Goal: Task Accomplishment & Management: Manage account settings

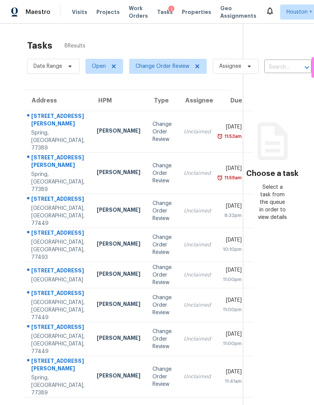
click at [184, 134] on div "Unclaimed" at bounding box center [197, 132] width 27 height 8
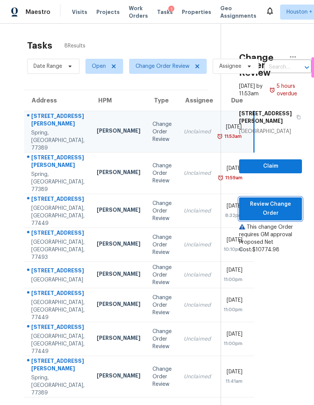
click at [293, 214] on span "Review Change Order" at bounding box center [270, 209] width 51 height 18
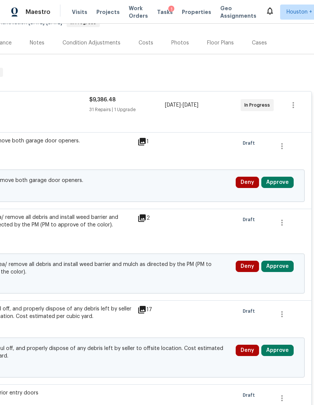
scroll to position [83, 112]
click at [286, 188] on button "Approve" at bounding box center [278, 182] width 32 height 11
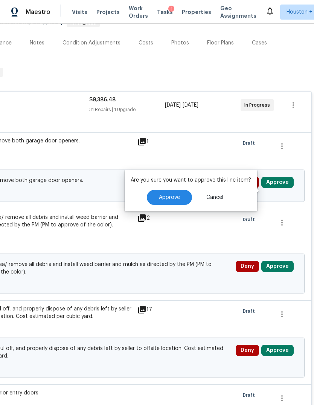
click at [172, 198] on span "Approve" at bounding box center [169, 198] width 21 height 6
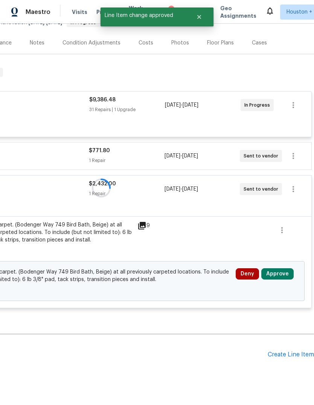
scroll to position [81, 112]
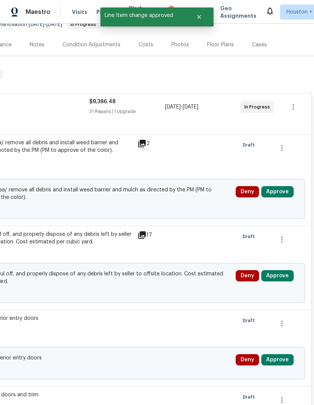
click at [282, 196] on button "Approve" at bounding box center [278, 191] width 32 height 11
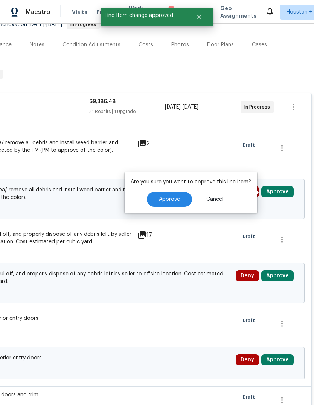
click at [172, 193] on button "Approve" at bounding box center [169, 199] width 45 height 15
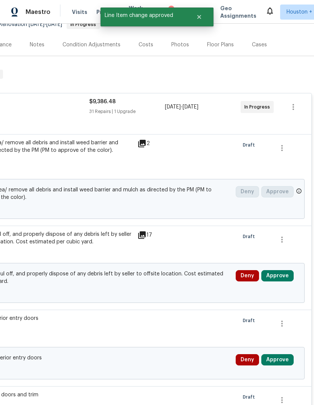
click at [278, 276] on button "Approve" at bounding box center [278, 275] width 32 height 11
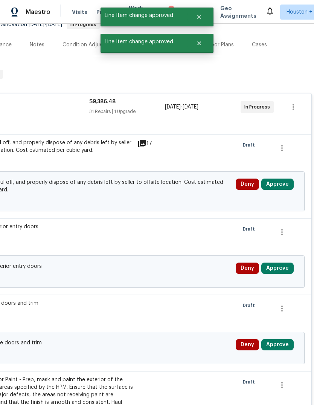
click at [282, 185] on button "Approve" at bounding box center [278, 184] width 32 height 11
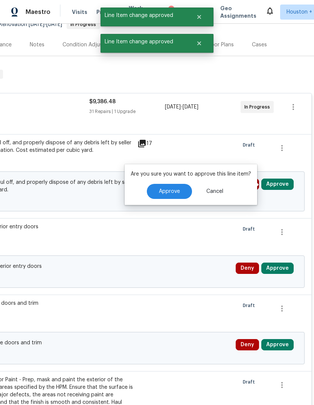
click at [174, 182] on div "Are you sure you want to approve this line item? Approve Cancel" at bounding box center [191, 184] width 133 height 41
click at [183, 194] on button "Approve" at bounding box center [169, 191] width 45 height 15
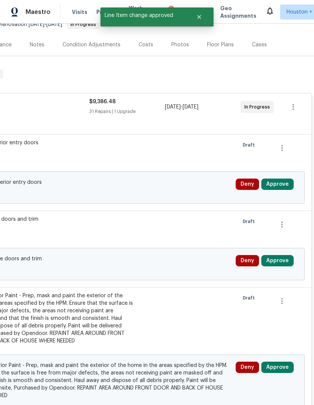
click at [286, 186] on button "Approve" at bounding box center [278, 184] width 32 height 11
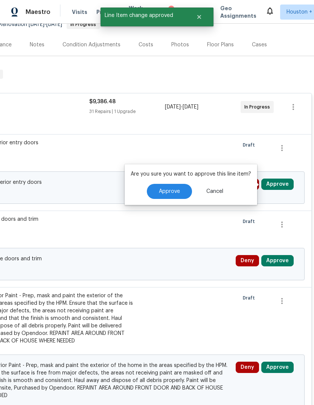
click at [166, 191] on span "Approve" at bounding box center [169, 192] width 21 height 6
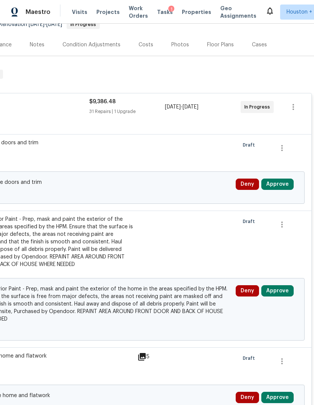
click at [277, 190] on button "Approve" at bounding box center [278, 184] width 32 height 11
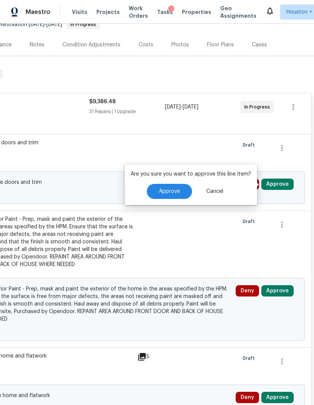
click at [164, 187] on button "Approve" at bounding box center [169, 191] width 45 height 15
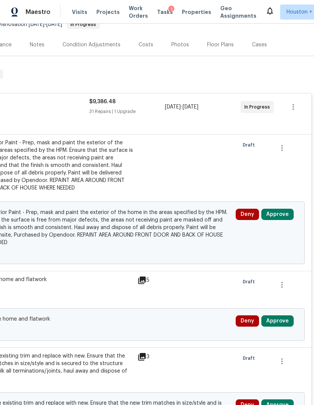
click at [281, 215] on button "Approve" at bounding box center [278, 214] width 32 height 11
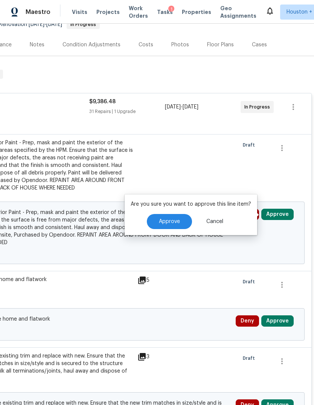
click at [175, 212] on div "Are you sure you want to approve this line item? Approve Cancel" at bounding box center [191, 214] width 133 height 41
click at [173, 222] on span "Approve" at bounding box center [169, 222] width 21 height 6
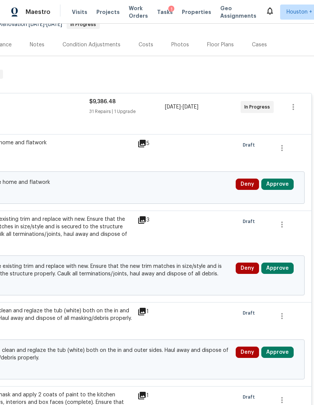
click at [290, 188] on button "Approve" at bounding box center [278, 184] width 32 height 11
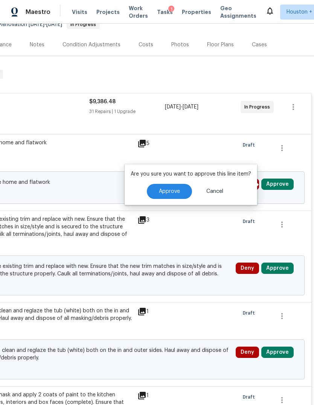
click at [169, 193] on span "Approve" at bounding box center [169, 192] width 21 height 6
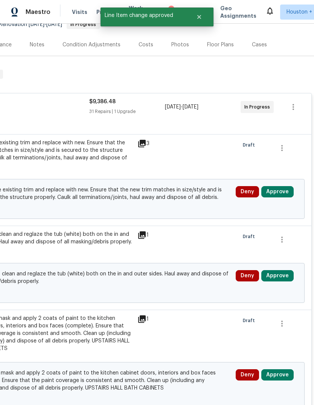
click at [283, 193] on button "Approve" at bounding box center [278, 191] width 32 height 11
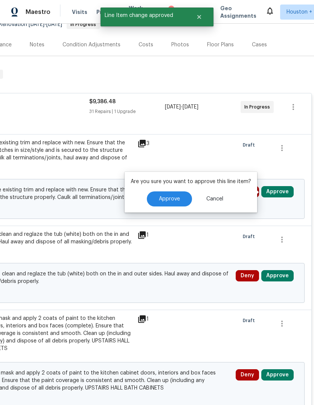
click at [175, 202] on span "Approve" at bounding box center [169, 199] width 21 height 6
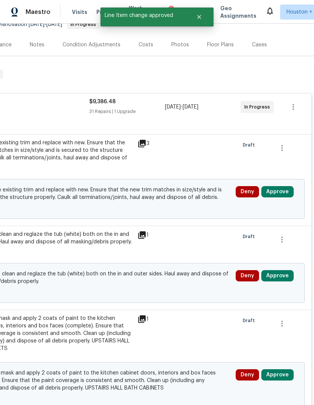
click at [282, 192] on button "Approve" at bounding box center [278, 191] width 32 height 11
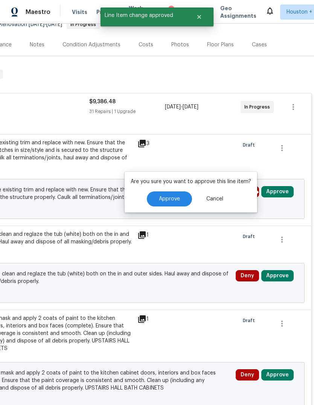
click at [173, 199] on span "Approve" at bounding box center [169, 199] width 21 height 6
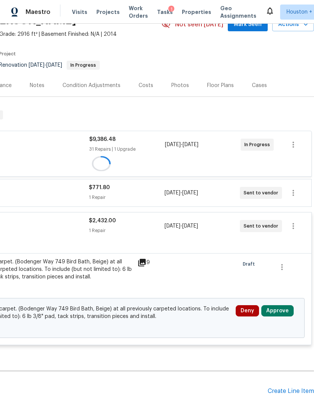
scroll to position [50, 112]
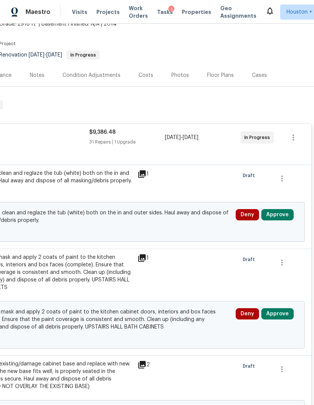
click at [281, 216] on button "Approve" at bounding box center [278, 214] width 32 height 11
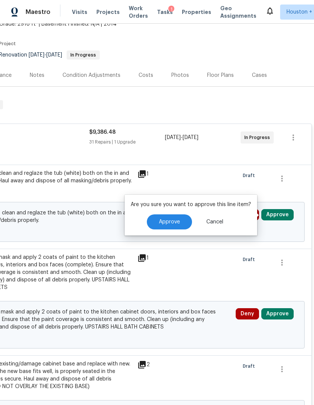
click at [166, 221] on span "Approve" at bounding box center [169, 222] width 21 height 6
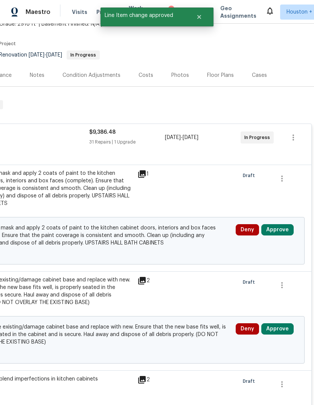
click at [285, 231] on button "Approve" at bounding box center [278, 229] width 32 height 11
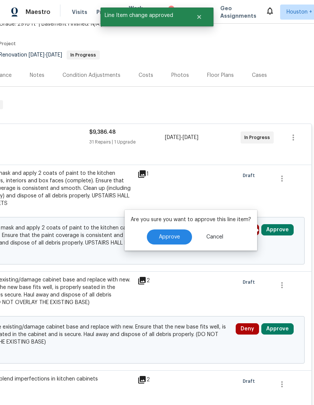
click at [171, 238] on span "Approve" at bounding box center [169, 237] width 21 height 6
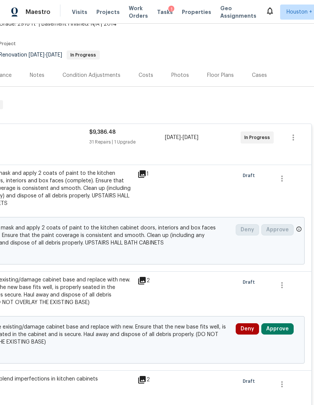
click at [283, 329] on button "Approve" at bounding box center [278, 328] width 32 height 11
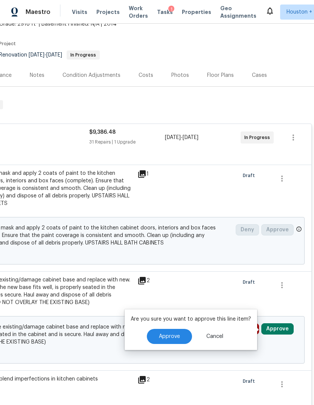
click at [171, 339] on span "Approve" at bounding box center [169, 337] width 21 height 6
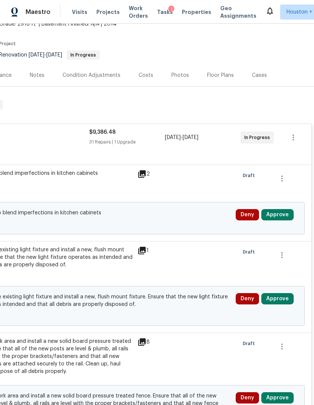
click at [284, 216] on button "Approve" at bounding box center [278, 214] width 32 height 11
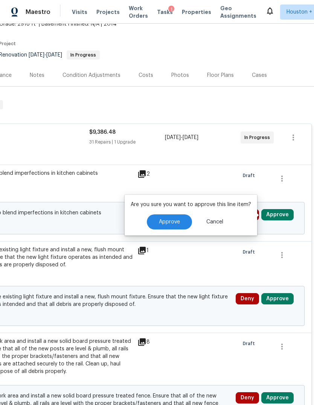
click at [177, 223] on span "Approve" at bounding box center [169, 222] width 21 height 6
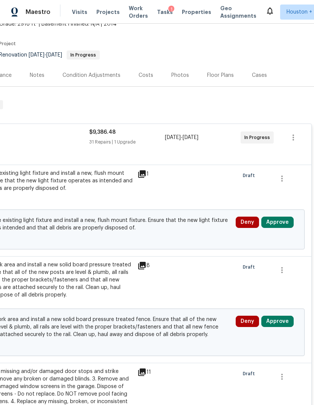
click at [281, 222] on button "Approve" at bounding box center [278, 222] width 32 height 11
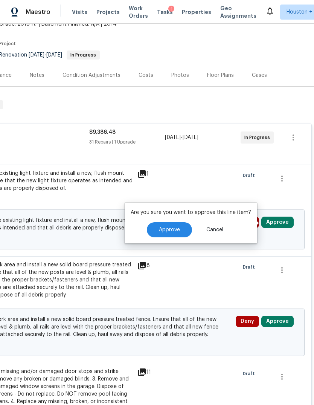
click at [172, 228] on span "Approve" at bounding box center [169, 230] width 21 height 6
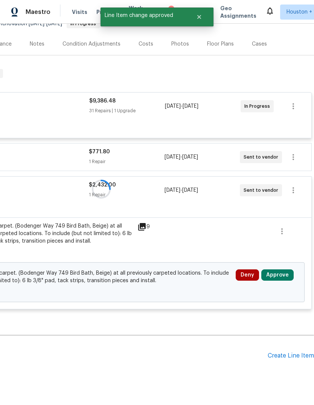
scroll to position [81, 112]
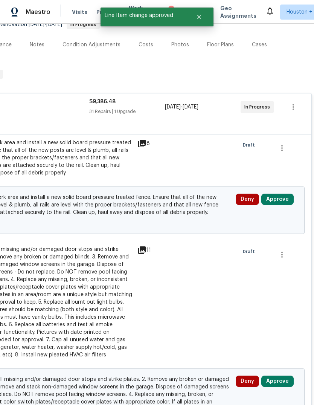
click at [284, 204] on button "Approve" at bounding box center [278, 199] width 32 height 11
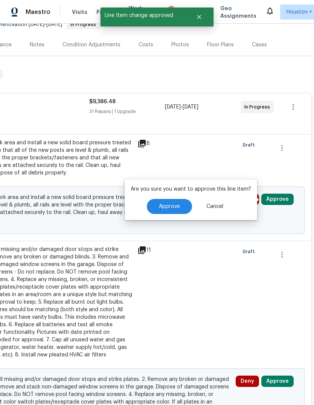
click at [184, 208] on button "Approve" at bounding box center [169, 206] width 45 height 15
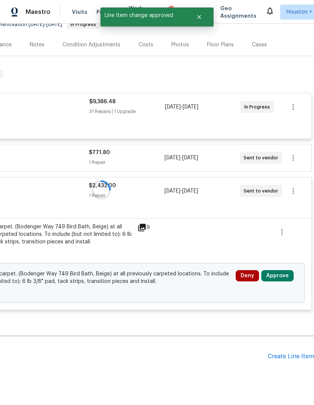
click at [286, 200] on div at bounding box center [101, 190] width 426 height 256
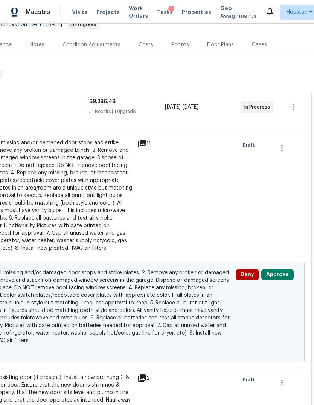
click at [279, 274] on button "Approve" at bounding box center [278, 274] width 32 height 11
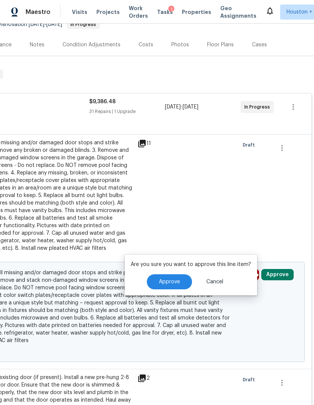
click at [176, 284] on span "Approve" at bounding box center [169, 282] width 21 height 6
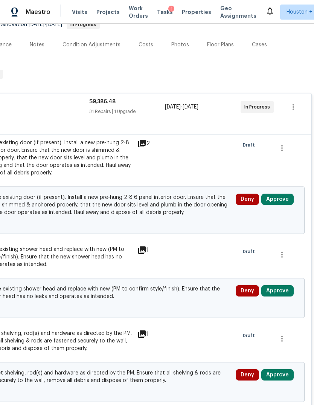
click at [285, 202] on button "Approve" at bounding box center [278, 199] width 32 height 11
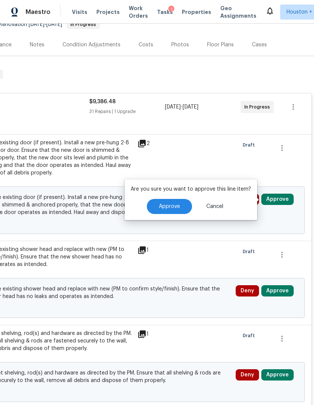
click at [176, 204] on span "Approve" at bounding box center [169, 207] width 21 height 6
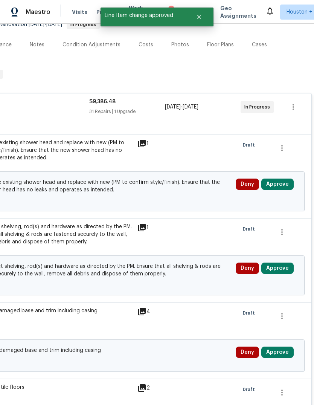
click at [282, 190] on button "Approve" at bounding box center [278, 184] width 32 height 11
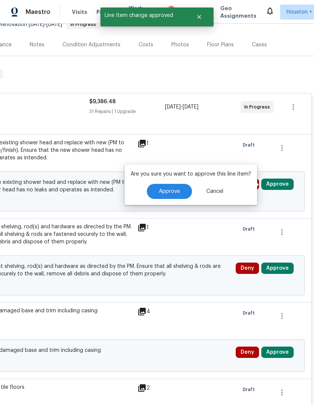
click at [168, 188] on button "Approve" at bounding box center [169, 191] width 45 height 15
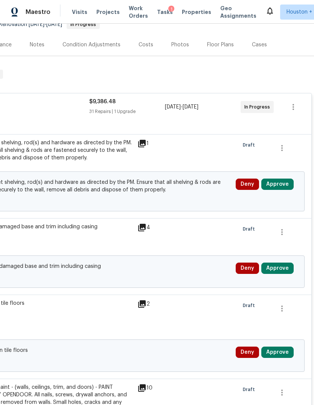
click at [283, 186] on button "Approve" at bounding box center [278, 184] width 32 height 11
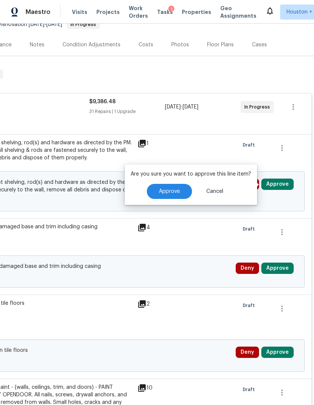
click at [162, 189] on span "Approve" at bounding box center [169, 192] width 21 height 6
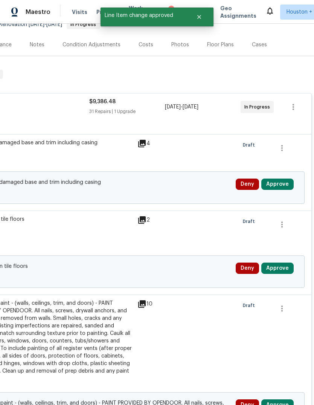
click at [290, 187] on button "Approve" at bounding box center [278, 184] width 32 height 11
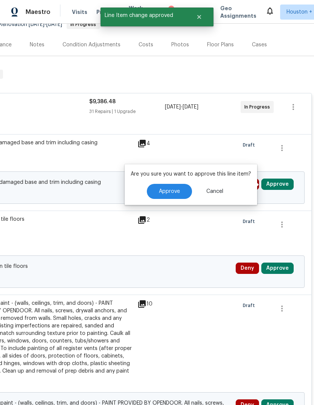
click at [166, 191] on span "Approve" at bounding box center [169, 192] width 21 height 6
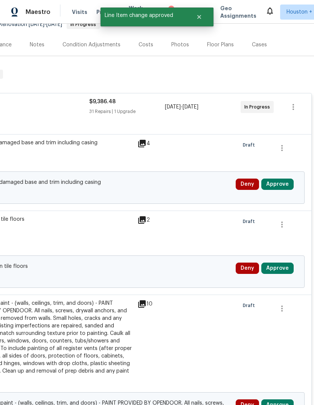
click at [281, 188] on button "Approve" at bounding box center [278, 184] width 32 height 11
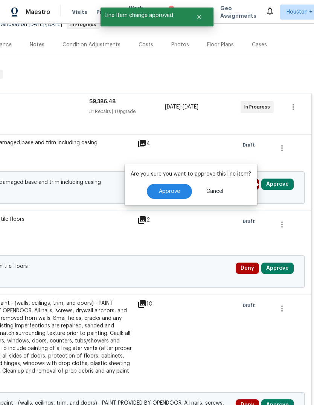
click at [180, 196] on button "Approve" at bounding box center [169, 191] width 45 height 15
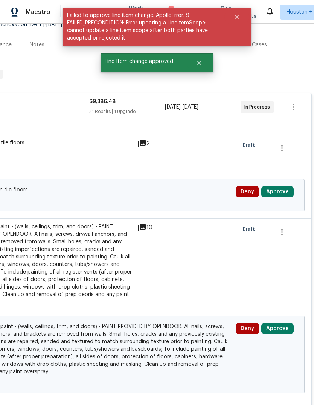
click at [279, 198] on button "Approve" at bounding box center [278, 191] width 32 height 11
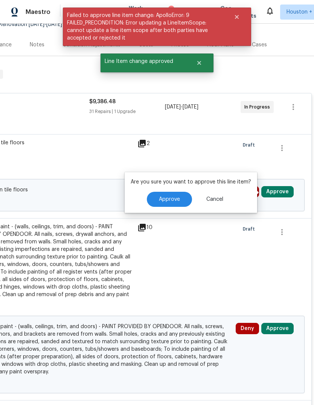
click at [184, 193] on button "Approve" at bounding box center [169, 199] width 45 height 15
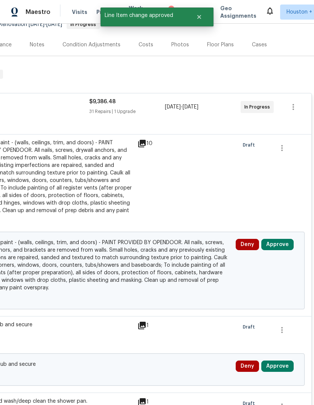
click at [277, 247] on button "Approve" at bounding box center [278, 244] width 32 height 11
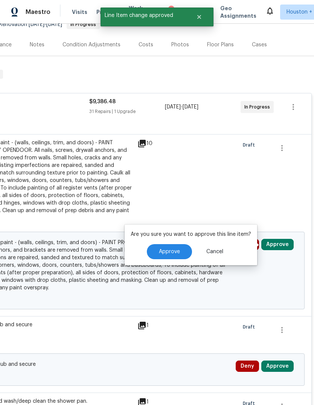
click at [167, 247] on button "Approve" at bounding box center [169, 251] width 45 height 15
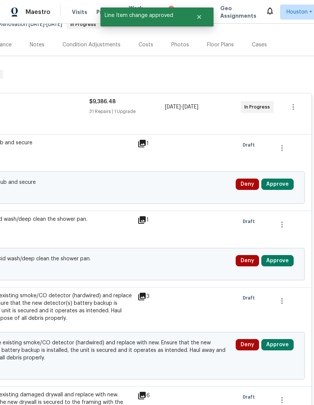
click at [280, 188] on button "Approve" at bounding box center [278, 184] width 32 height 11
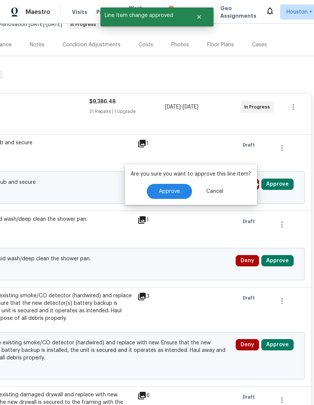
click at [176, 199] on button "Approve" at bounding box center [169, 191] width 45 height 15
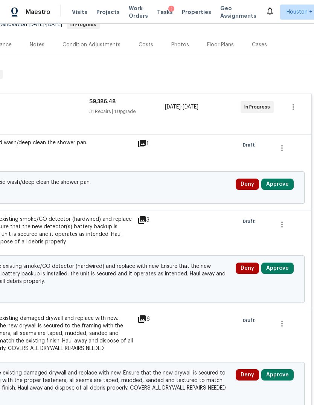
click at [283, 183] on button "Approve" at bounding box center [278, 184] width 32 height 11
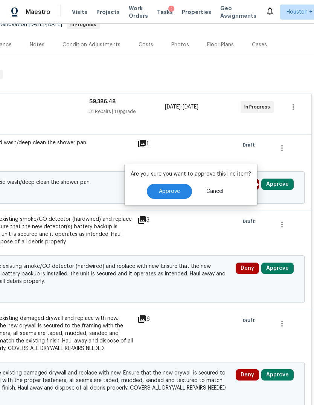
click at [173, 195] on button "Approve" at bounding box center [169, 191] width 45 height 15
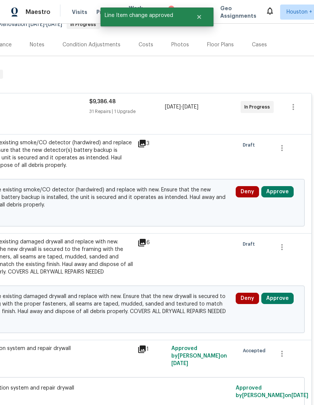
click at [280, 189] on button "Approve" at bounding box center [278, 191] width 32 height 11
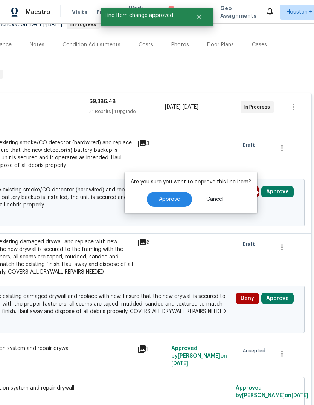
click at [170, 199] on span "Approve" at bounding box center [169, 200] width 21 height 6
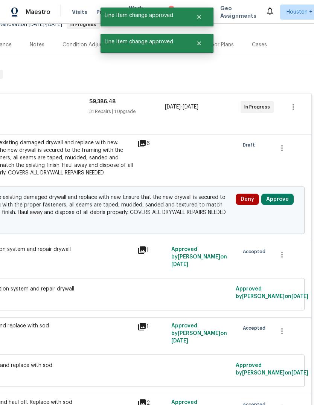
click at [280, 198] on button "Approve" at bounding box center [278, 199] width 32 height 11
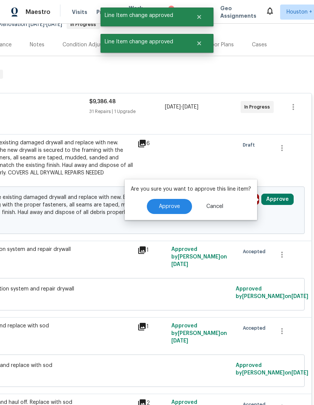
click at [179, 213] on button "Approve" at bounding box center [169, 206] width 45 height 15
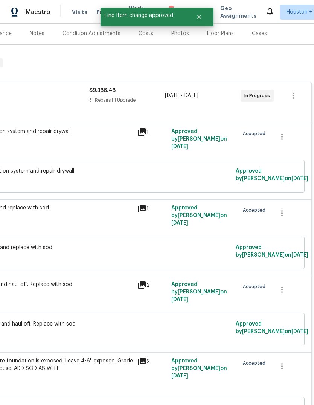
click at [230, 96] on div "9/19/2025 - 9/26/2025" at bounding box center [203, 96] width 76 height 18
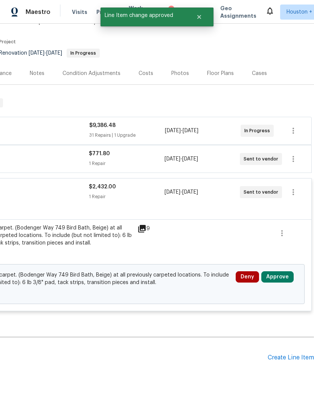
scroll to position [52, 112]
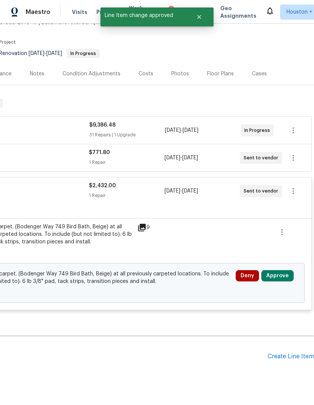
click at [280, 272] on button "Approve" at bounding box center [278, 275] width 32 height 11
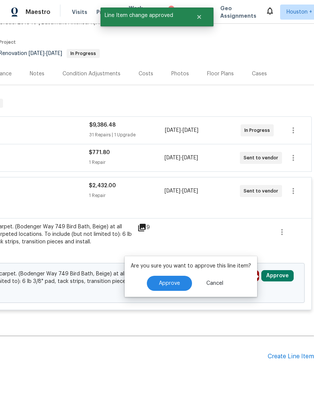
click at [179, 279] on button "Approve" at bounding box center [169, 283] width 45 height 15
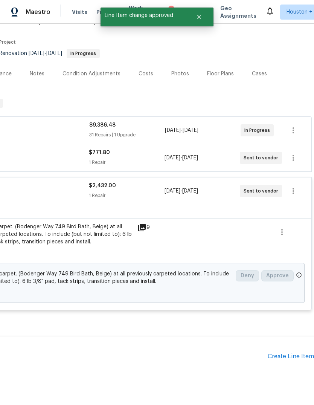
scroll to position [16, 112]
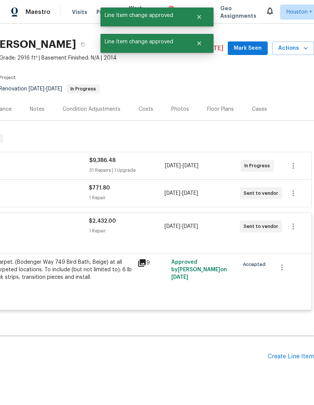
click at [227, 162] on div "9/19/2025 - 9/26/2025" at bounding box center [203, 166] width 76 height 18
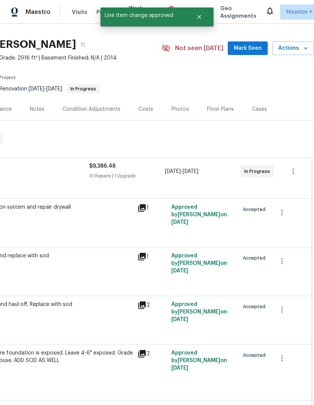
click at [235, 165] on div "9/19/2025 - 9/26/2025" at bounding box center [203, 171] width 76 height 18
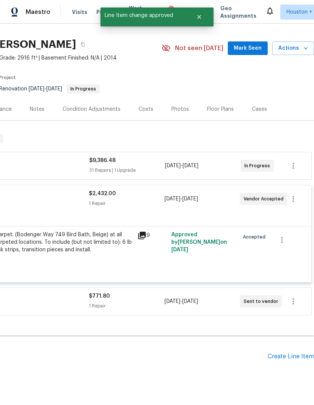
click at [227, 204] on div "9/19/2025 - 9/26/2025" at bounding box center [202, 199] width 75 height 18
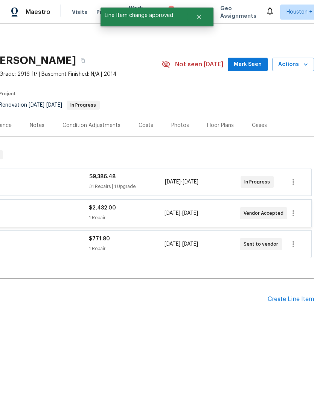
scroll to position [0, 112]
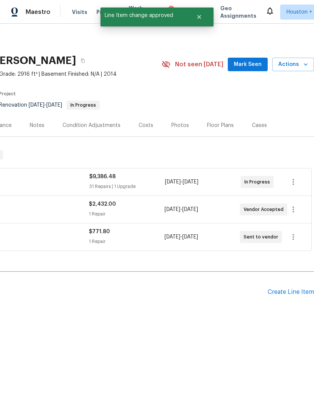
click at [221, 230] on div "9/19/2025 - 9/19/2025" at bounding box center [202, 237] width 75 height 18
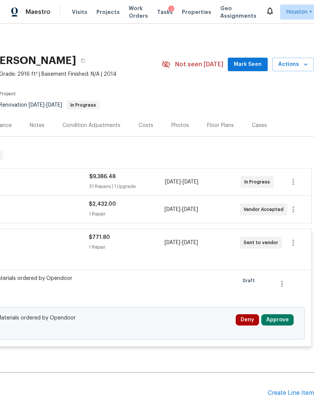
click at [282, 324] on button "Approve" at bounding box center [278, 319] width 32 height 11
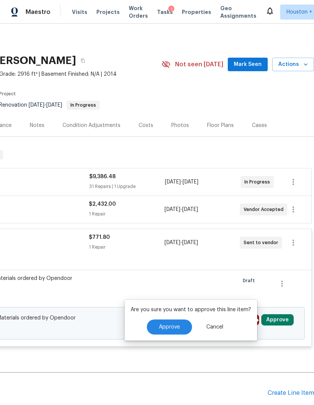
click at [165, 329] on span "Approve" at bounding box center [169, 328] width 21 height 6
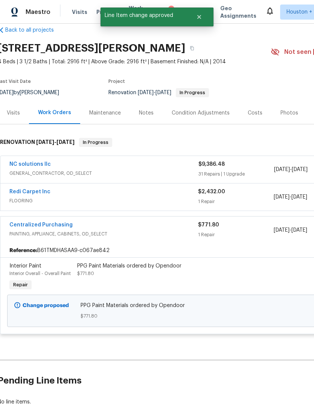
scroll to position [8, 2]
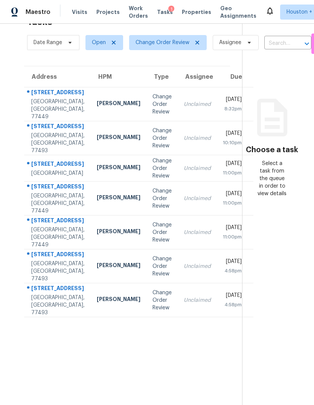
scroll to position [24, 0]
click at [178, 317] on td "Unclaimed" at bounding box center [197, 300] width 39 height 34
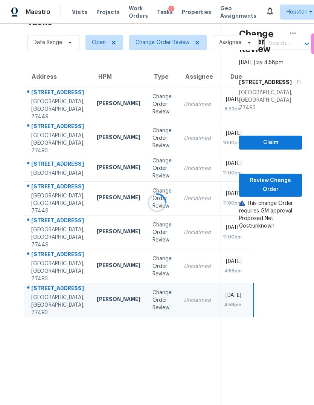
click at [279, 182] on div at bounding box center [157, 202] width 314 height 405
click at [277, 188] on div at bounding box center [157, 202] width 314 height 405
click at [278, 187] on div at bounding box center [157, 202] width 314 height 405
click at [277, 182] on div at bounding box center [157, 202] width 314 height 405
click at [291, 170] on div at bounding box center [157, 202] width 314 height 405
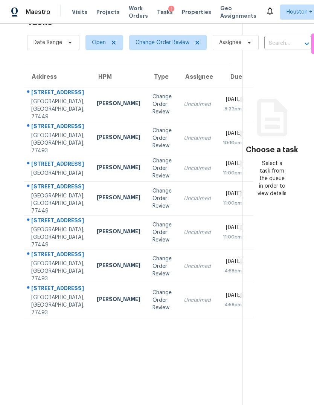
scroll to position [24, 0]
click at [153, 312] on div "Change Order Review" at bounding box center [162, 300] width 19 height 23
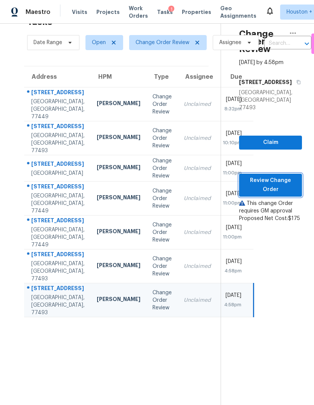
click at [279, 178] on span "Review Change Order" at bounding box center [270, 185] width 51 height 18
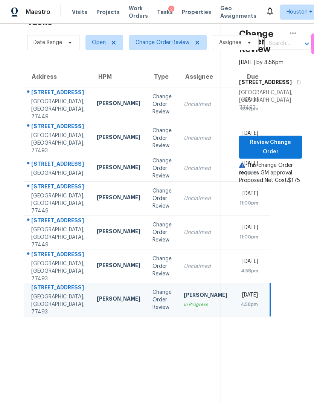
click at [184, 270] on div "Unclaimed" at bounding box center [206, 267] width 44 height 8
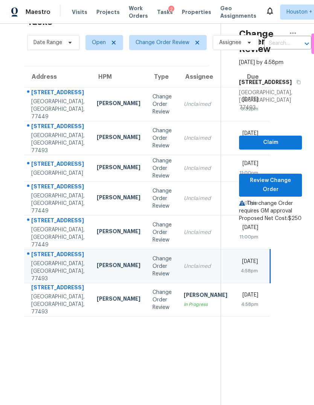
click at [182, 283] on td "Unclaimed" at bounding box center [206, 267] width 56 height 34
click at [178, 250] on td "Unclaimed" at bounding box center [206, 233] width 56 height 34
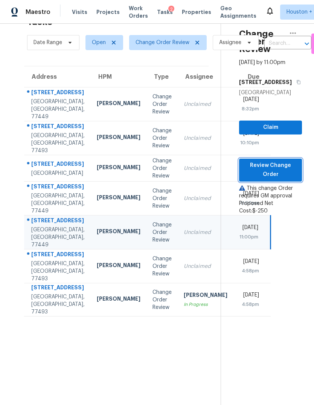
click at [280, 179] on span "Review Change Order" at bounding box center [270, 170] width 51 height 18
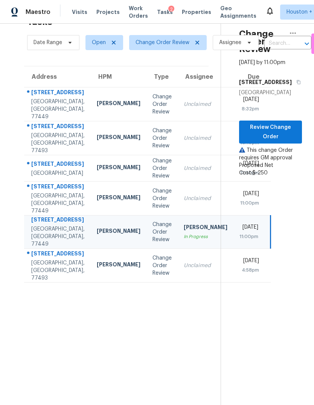
click at [184, 202] on div "Unclaimed" at bounding box center [206, 199] width 44 height 8
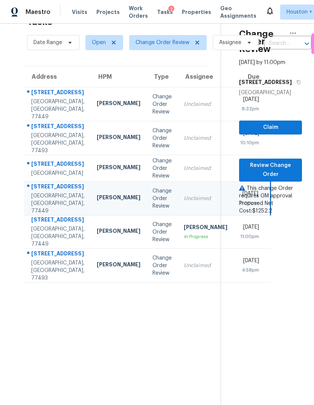
click at [178, 182] on td "Unclaimed" at bounding box center [206, 168] width 56 height 26
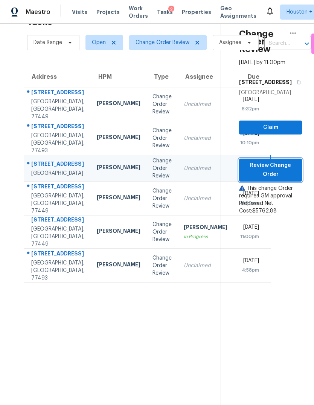
click at [284, 179] on span "Review Change Order" at bounding box center [270, 170] width 51 height 18
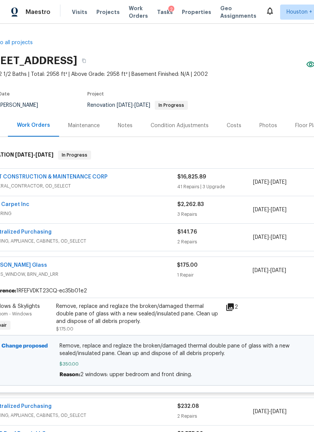
scroll to position [0, 24]
click at [143, 311] on div "Remove, replace and reglaze the broken/damaged thermal double pane of glass wit…" at bounding box center [137, 313] width 165 height 23
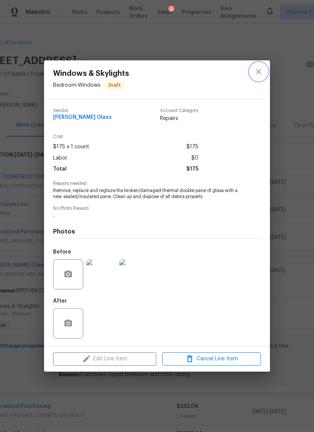
click at [258, 71] on icon "close" at bounding box center [258, 71] width 9 height 9
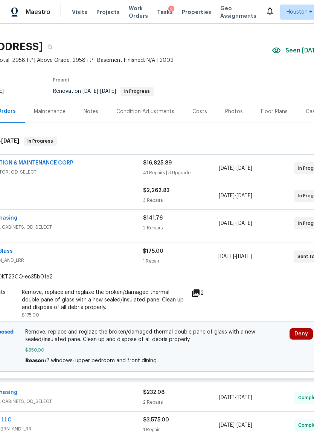
scroll to position [18, 74]
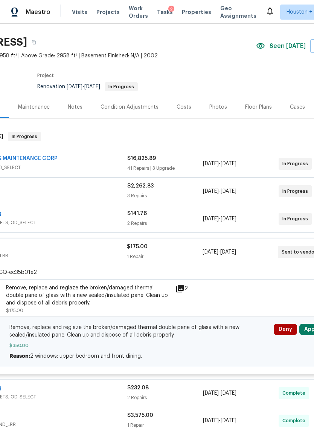
click at [311, 328] on button "Approve" at bounding box center [316, 328] width 32 height 11
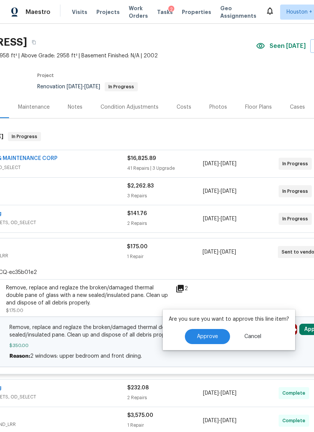
click at [209, 338] on span "Approve" at bounding box center [207, 337] width 21 height 6
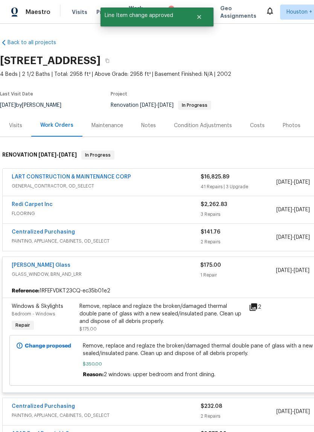
scroll to position [0, 0]
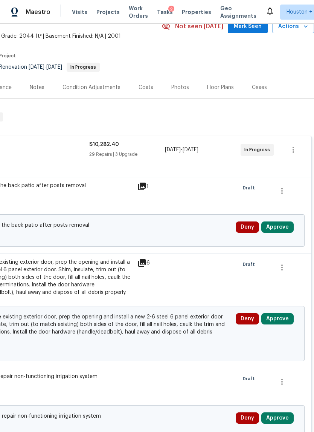
scroll to position [38, 112]
click at [280, 229] on button "Approve" at bounding box center [278, 226] width 32 height 11
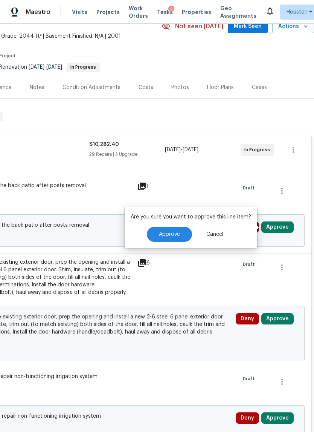
click at [166, 236] on span "Approve" at bounding box center [169, 234] width 21 height 6
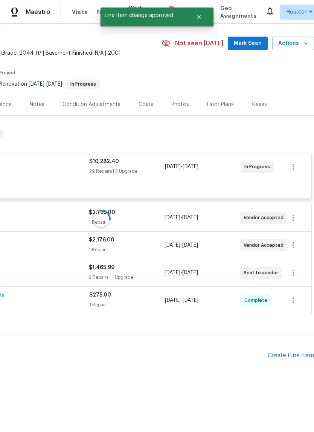
scroll to position [2, 112]
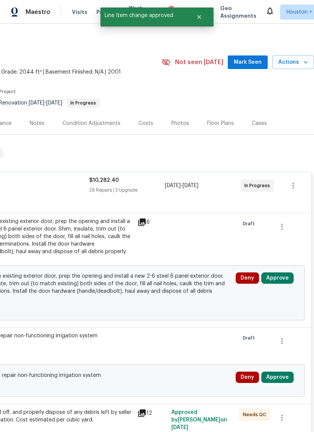
click at [283, 280] on button "Approve" at bounding box center [278, 277] width 32 height 11
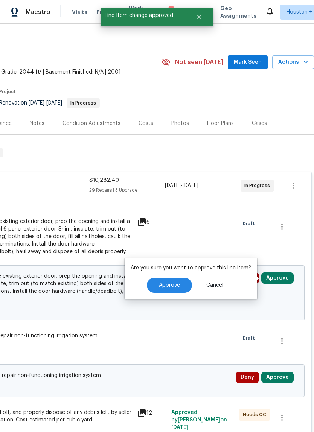
click at [179, 283] on button "Approve" at bounding box center [169, 284] width 45 height 15
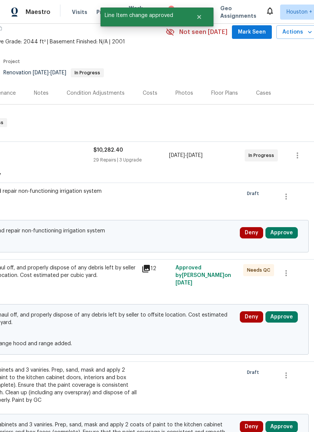
scroll to position [32, 107]
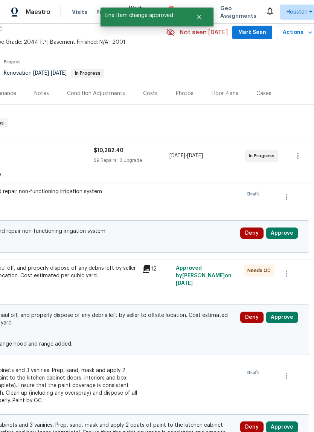
click at [291, 237] on button "Approve" at bounding box center [282, 232] width 32 height 11
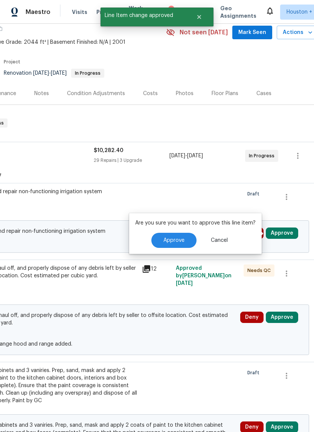
click at [183, 242] on button "Approve" at bounding box center [174, 240] width 45 height 15
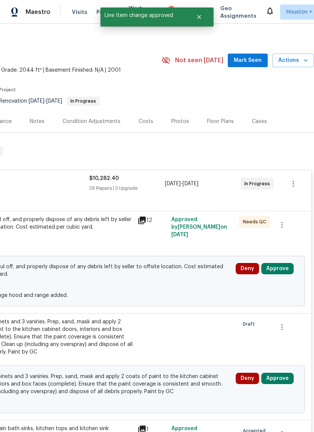
scroll to position [4, 112]
click at [281, 271] on button "Approve" at bounding box center [278, 268] width 32 height 11
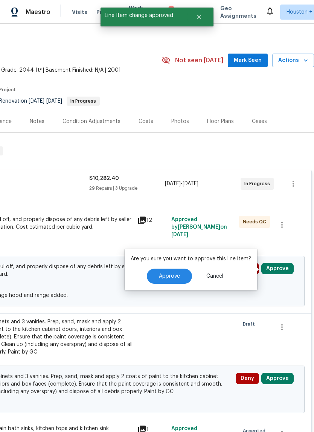
click at [168, 277] on span "Approve" at bounding box center [169, 276] width 21 height 6
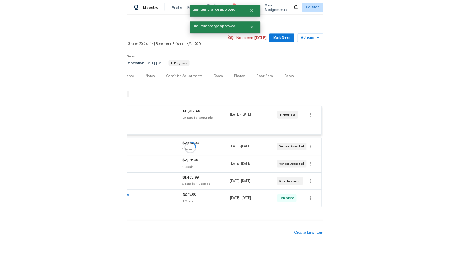
scroll to position [2, 112]
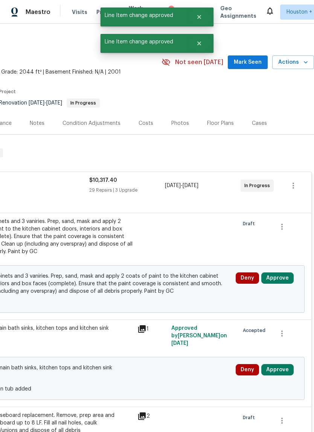
click at [283, 283] on button "Approve" at bounding box center [278, 277] width 32 height 11
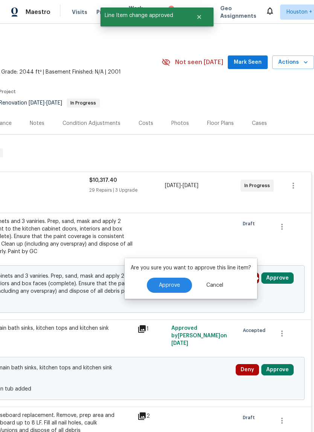
click at [178, 285] on span "Approve" at bounding box center [169, 285] width 21 height 6
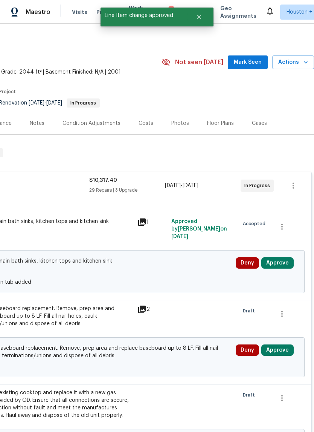
click at [282, 264] on button "Approve" at bounding box center [278, 262] width 32 height 11
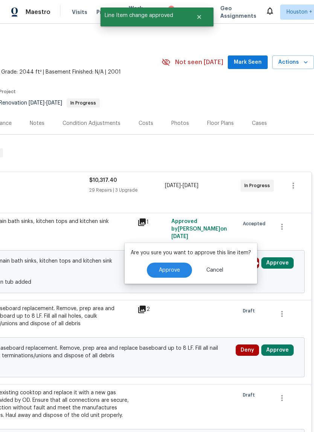
click at [178, 269] on span "Approve" at bounding box center [169, 270] width 21 height 6
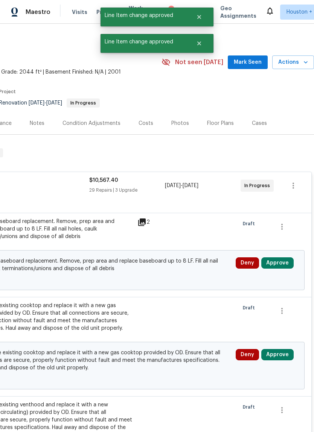
click at [284, 267] on button "Approve" at bounding box center [278, 262] width 32 height 11
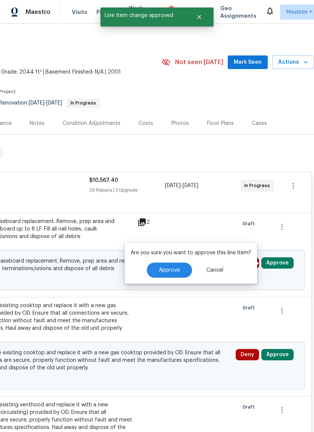
click at [168, 274] on button "Approve" at bounding box center [169, 269] width 45 height 15
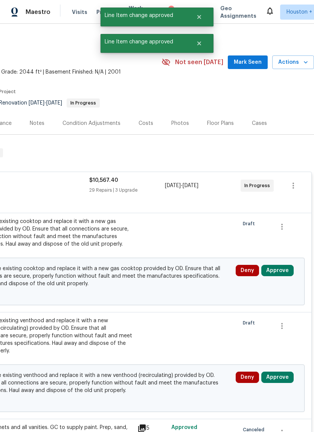
click at [284, 271] on button "Approve" at bounding box center [278, 270] width 32 height 11
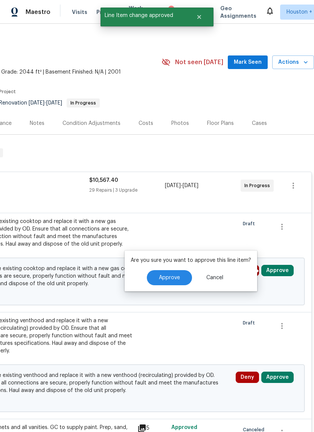
click at [180, 284] on button "Approve" at bounding box center [169, 277] width 45 height 15
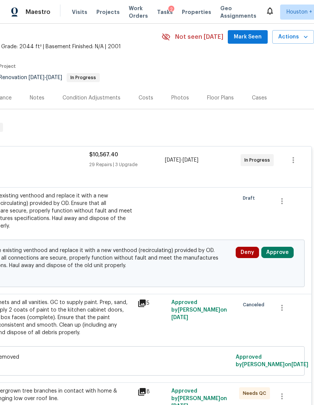
scroll to position [28, 112]
click at [286, 250] on button "Approve" at bounding box center [278, 252] width 32 height 11
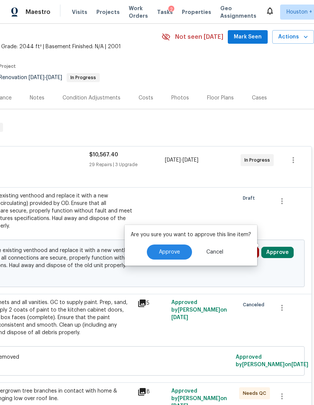
click at [178, 251] on span "Approve" at bounding box center [169, 253] width 21 height 6
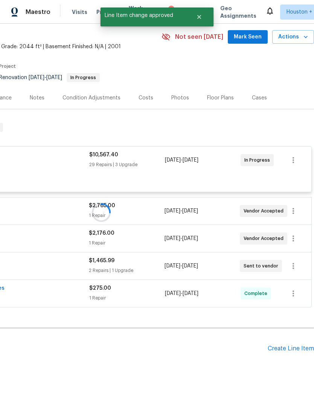
scroll to position [19, 112]
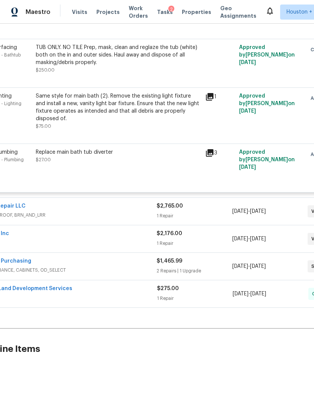
click at [68, 211] on div "ASAP Roof Repair LLC" at bounding box center [62, 206] width 189 height 9
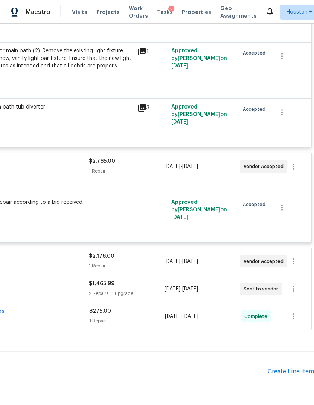
scroll to position [2254, 112]
click at [220, 271] on div "9/16/2025 - 9/29/2025" at bounding box center [202, 262] width 75 height 18
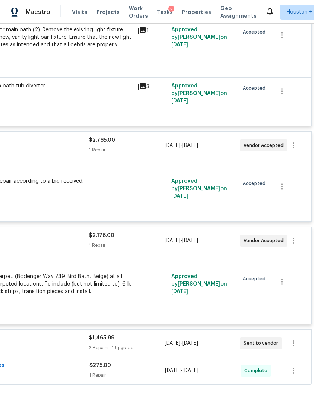
scroll to position [2274, 112]
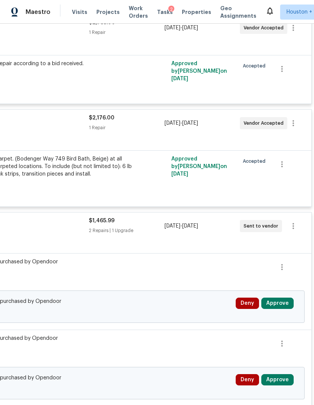
scroll to position [2393, 112]
click at [278, 309] on button "Approve" at bounding box center [278, 303] width 32 height 11
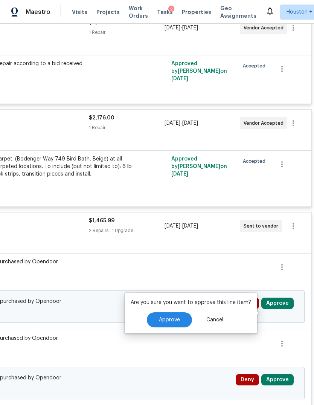
click at [179, 317] on button "Approve" at bounding box center [169, 319] width 45 height 15
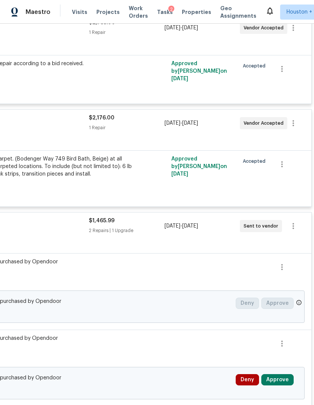
scroll to position [2377, 112]
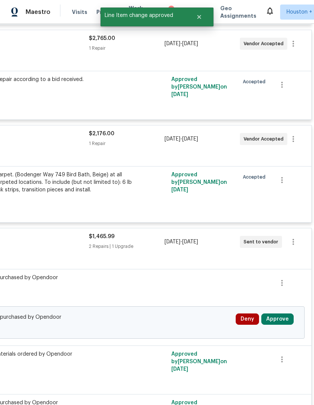
click at [283, 325] on button "Approve" at bounding box center [278, 319] width 32 height 11
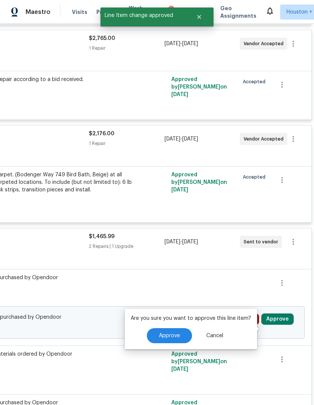
click at [165, 326] on div "Are you sure you want to approve this line item? Approve Cancel" at bounding box center [191, 329] width 133 height 41
click at [170, 336] on span "Approve" at bounding box center [169, 336] width 21 height 6
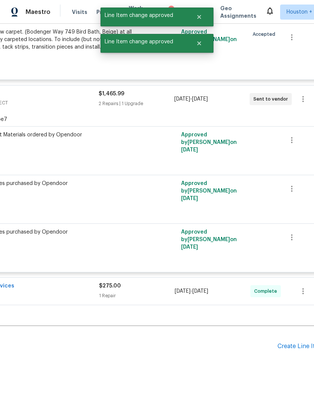
scroll to position [2519, 102]
click at [43, 299] on span "ENGINEERING" at bounding box center [4, 296] width 189 height 8
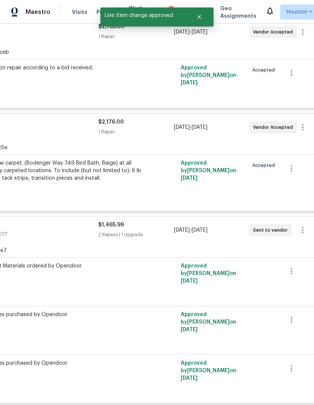
scroll to position [2324, 101]
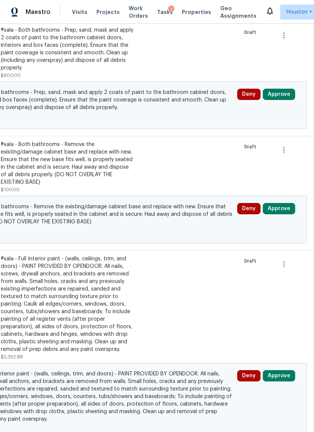
scroll to position [230, 112]
click at [285, 99] on button "Approve" at bounding box center [279, 94] width 32 height 11
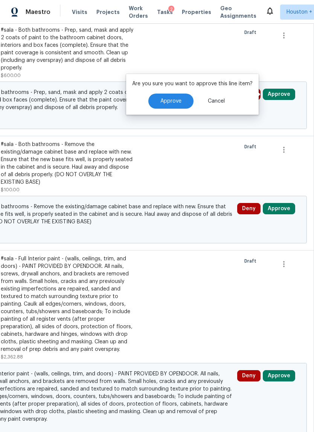
click at [164, 100] on span "Approve" at bounding box center [171, 101] width 21 height 6
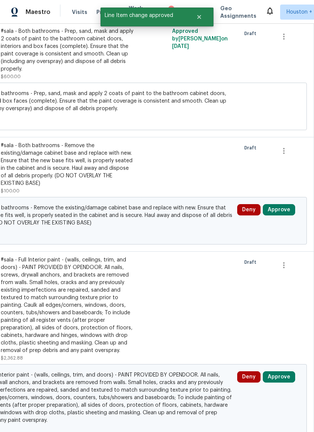
scroll to position [229, 112]
click at [280, 214] on button "Approve" at bounding box center [279, 209] width 32 height 11
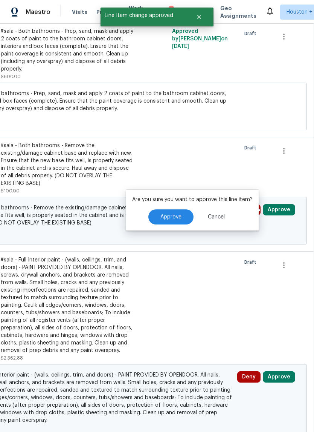
click at [171, 223] on button "Approve" at bounding box center [171, 216] width 45 height 15
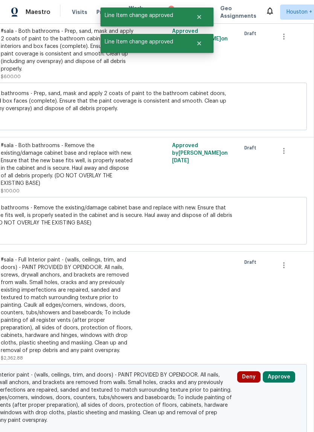
click at [289, 381] on button "Approve" at bounding box center [279, 376] width 32 height 11
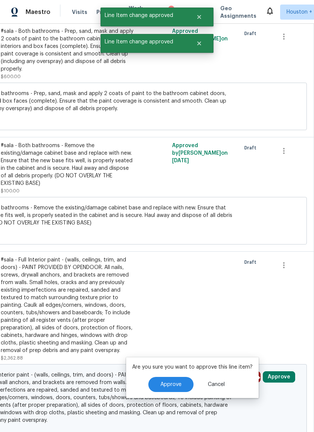
click at [176, 385] on span "Approve" at bounding box center [171, 384] width 21 height 6
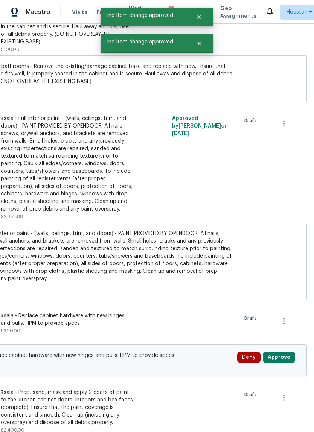
click at [279, 363] on button "Approve" at bounding box center [279, 356] width 32 height 11
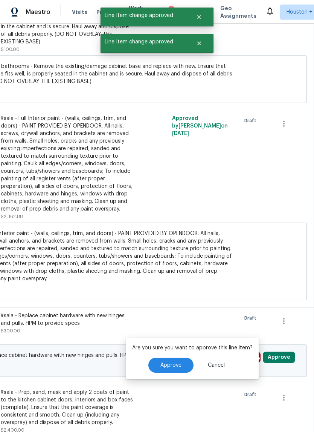
click at [176, 366] on span "Approve" at bounding box center [171, 365] width 21 height 6
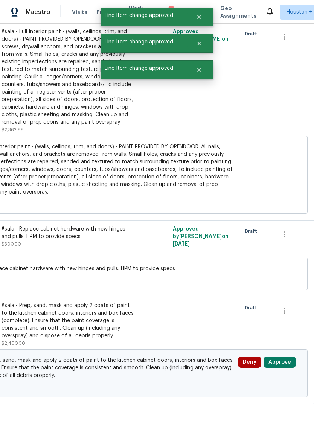
scroll to position [463, 111]
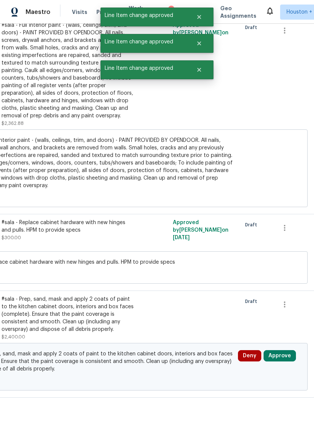
click at [279, 354] on button "Approve" at bounding box center [280, 355] width 32 height 11
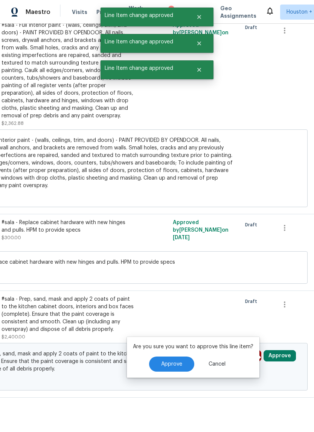
click at [175, 361] on span "Approve" at bounding box center [171, 364] width 21 height 6
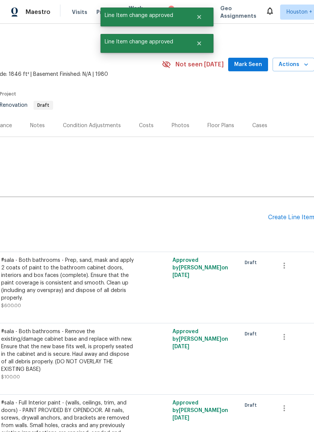
scroll to position [0, 111]
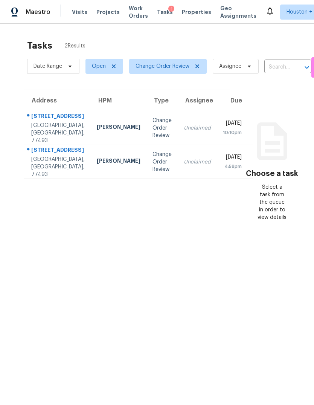
click at [50, 144] on div "[GEOGRAPHIC_DATA], [GEOGRAPHIC_DATA], 77493" at bounding box center [58, 133] width 54 height 23
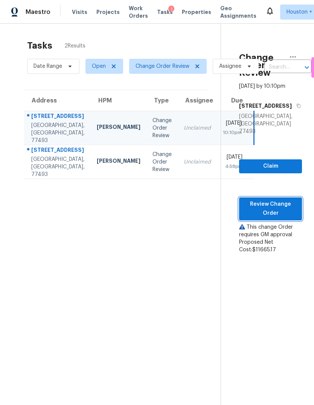
click at [282, 205] on span "Review Change Order" at bounding box center [270, 209] width 51 height 18
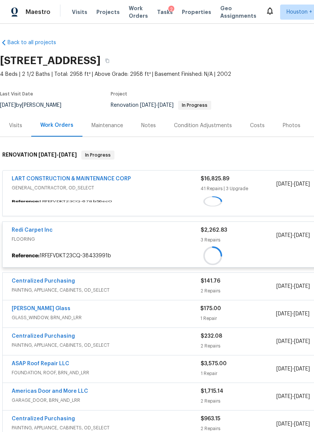
scroll to position [70, 112]
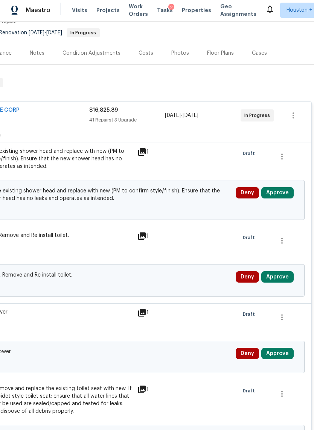
click at [286, 192] on button "Approve" at bounding box center [278, 194] width 32 height 11
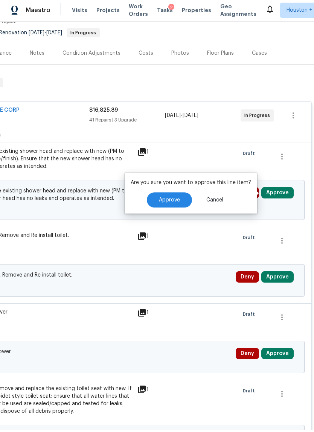
click at [165, 202] on span "Approve" at bounding box center [169, 202] width 21 height 6
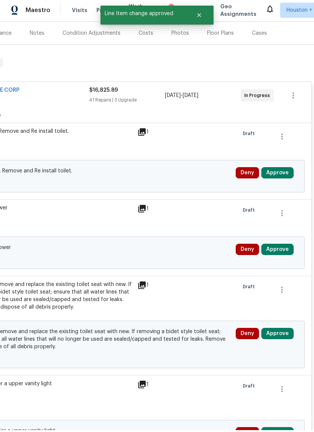
click at [278, 173] on button "Approve" at bounding box center [278, 174] width 32 height 11
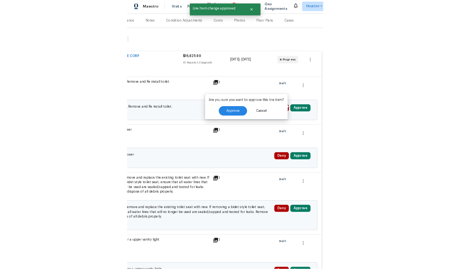
scroll to position [93, 112]
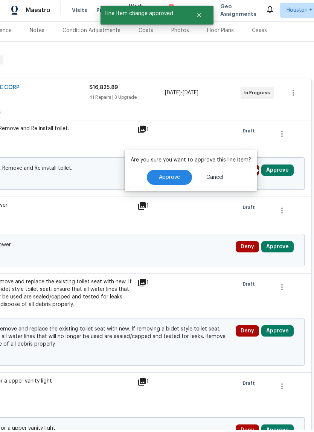
click at [278, 173] on button "Approve" at bounding box center [278, 171] width 32 height 11
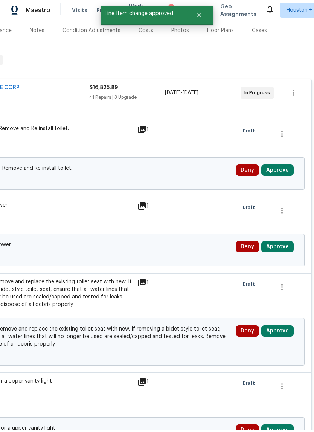
click at [282, 171] on button "Approve" at bounding box center [278, 171] width 32 height 11
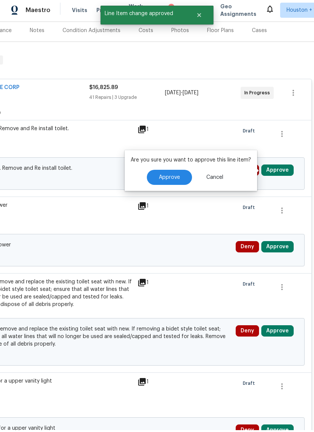
click at [178, 180] on span "Approve" at bounding box center [169, 179] width 21 height 6
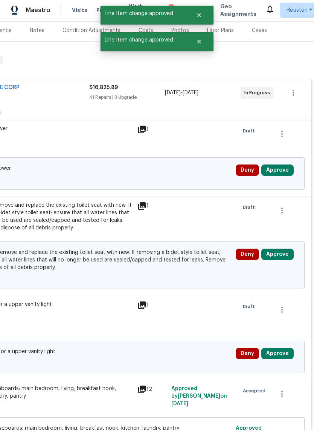
click at [282, 170] on button "Approve" at bounding box center [278, 171] width 32 height 11
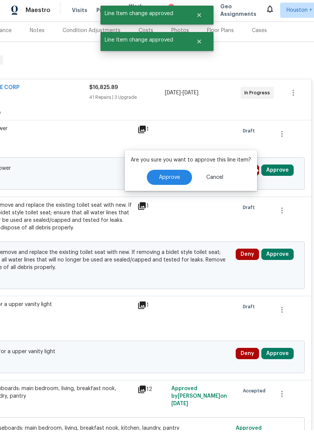
click at [183, 179] on button "Approve" at bounding box center [169, 179] width 45 height 15
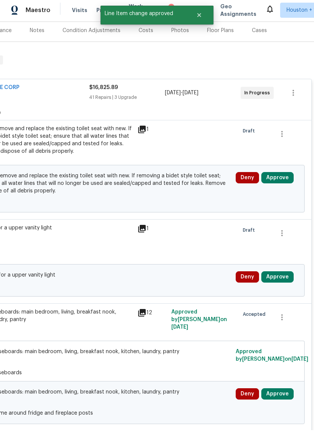
click at [280, 177] on button "Approve" at bounding box center [278, 179] width 32 height 11
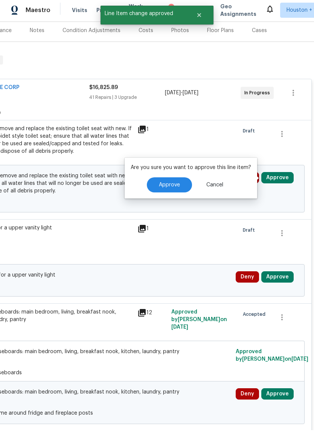
click at [168, 186] on span "Approve" at bounding box center [169, 187] width 21 height 6
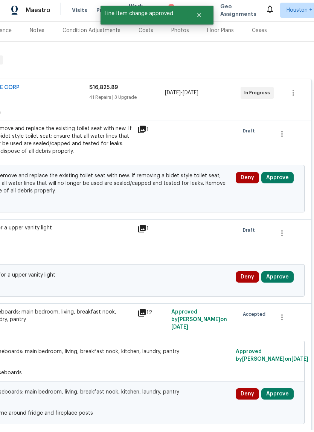
click at [287, 175] on button "Approve" at bounding box center [278, 179] width 32 height 11
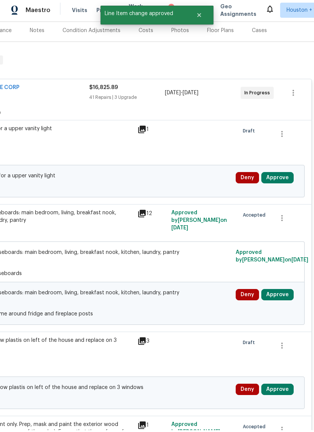
click at [289, 180] on button "Approve" at bounding box center [278, 179] width 32 height 11
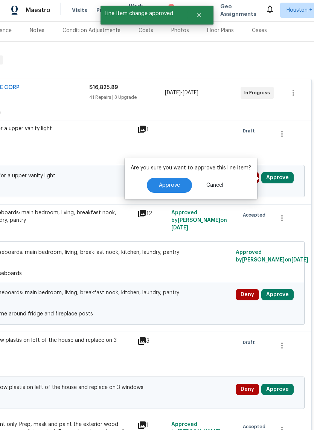
click at [175, 190] on button "Approve" at bounding box center [169, 186] width 45 height 15
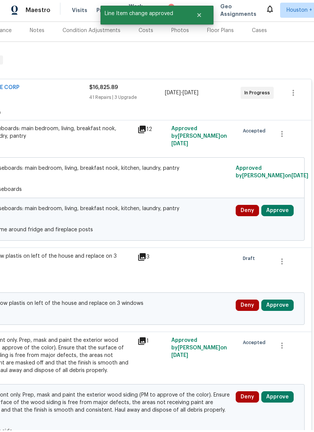
click at [287, 212] on button "Approve" at bounding box center [278, 212] width 32 height 11
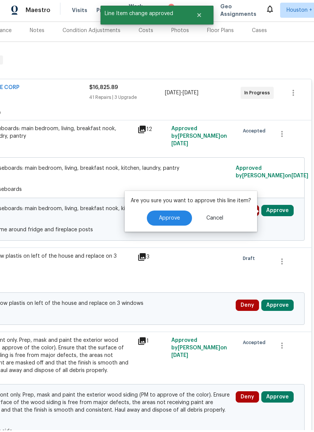
click at [183, 213] on button "Approve" at bounding box center [169, 219] width 45 height 15
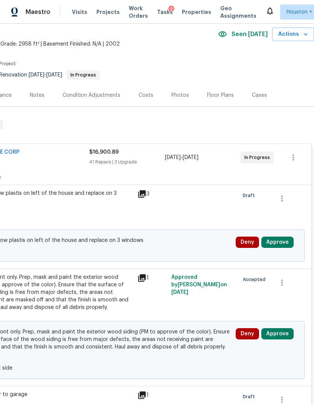
scroll to position [30, 112]
click at [280, 246] on button "Approve" at bounding box center [278, 242] width 32 height 11
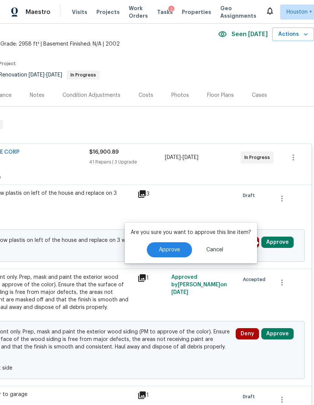
click at [166, 248] on span "Approve" at bounding box center [169, 250] width 21 height 6
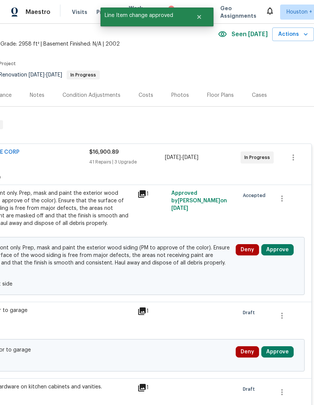
click at [287, 252] on button "Approve" at bounding box center [278, 249] width 32 height 11
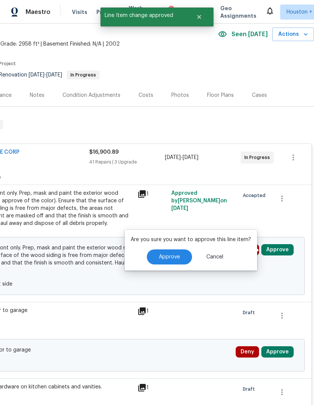
click at [177, 257] on span "Approve" at bounding box center [169, 257] width 21 height 6
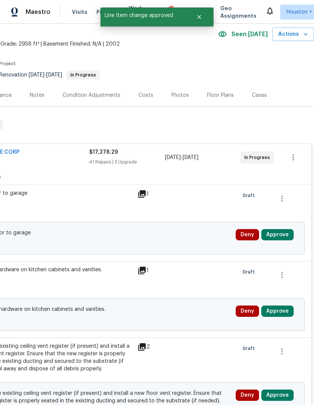
click at [284, 239] on button "Approve" at bounding box center [278, 234] width 32 height 11
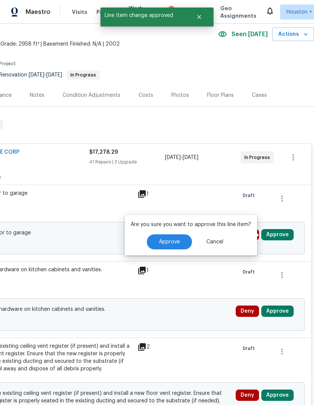
click at [172, 249] on button "Approve" at bounding box center [169, 241] width 45 height 15
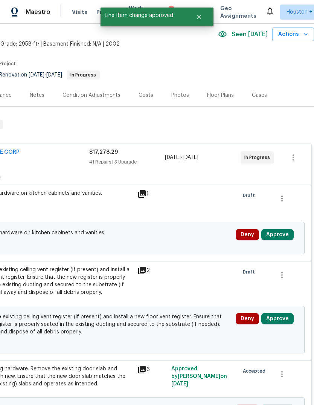
click at [289, 234] on button "Approve" at bounding box center [278, 234] width 32 height 11
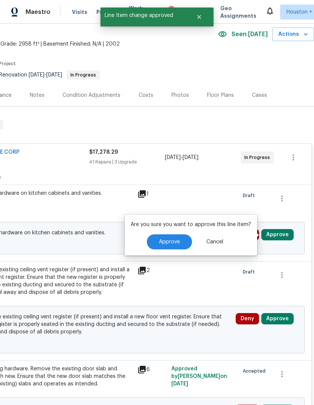
click at [179, 249] on button "Approve" at bounding box center [169, 241] width 45 height 15
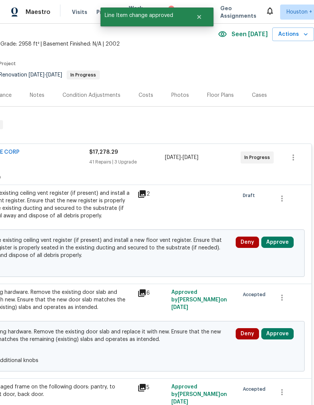
click at [286, 245] on button "Approve" at bounding box center [278, 242] width 32 height 11
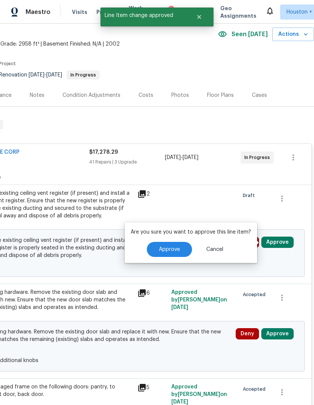
click at [177, 250] on span "Approve" at bounding box center [169, 250] width 21 height 6
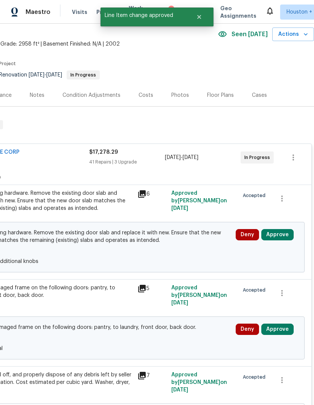
click at [286, 231] on button "Approve" at bounding box center [278, 234] width 32 height 11
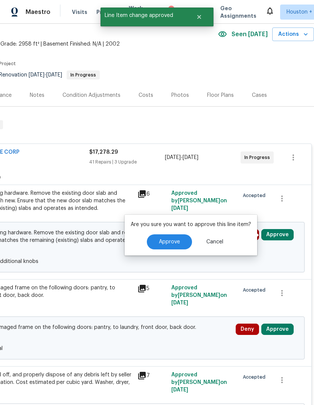
click at [179, 242] on button "Approve" at bounding box center [169, 241] width 45 height 15
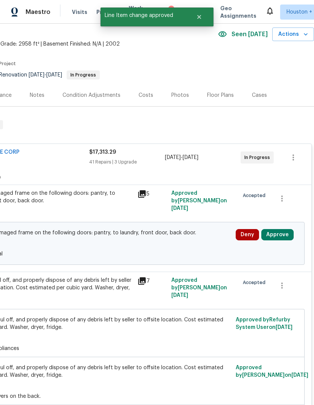
click at [280, 240] on button "Approve" at bounding box center [278, 234] width 32 height 11
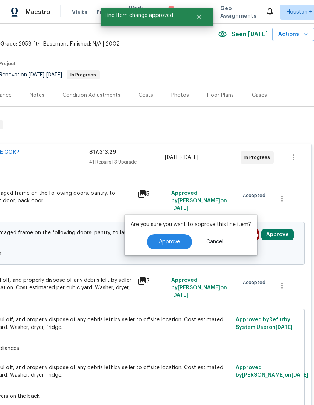
click at [179, 241] on button "Approve" at bounding box center [169, 241] width 45 height 15
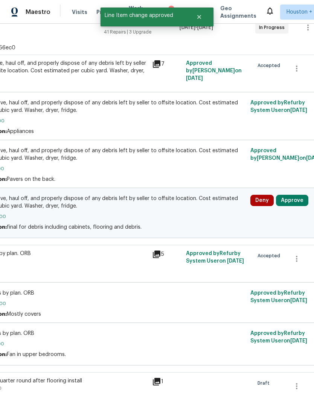
scroll to position [159, 97]
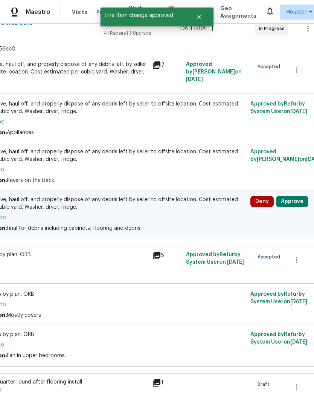
click at [297, 202] on button "Approve" at bounding box center [292, 201] width 32 height 11
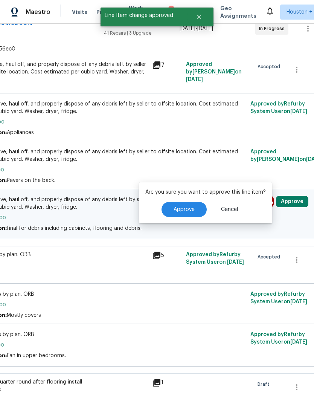
click at [195, 208] on button "Approve" at bounding box center [184, 209] width 45 height 15
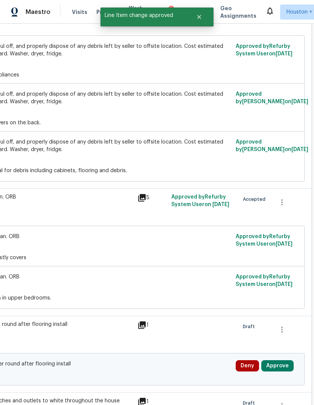
scroll to position [217, 112]
click at [285, 372] on button "Approve" at bounding box center [278, 365] width 32 height 11
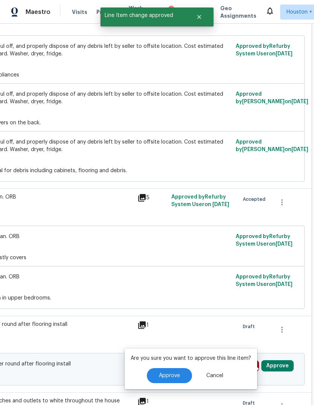
click at [167, 372] on button "Approve" at bounding box center [169, 375] width 45 height 15
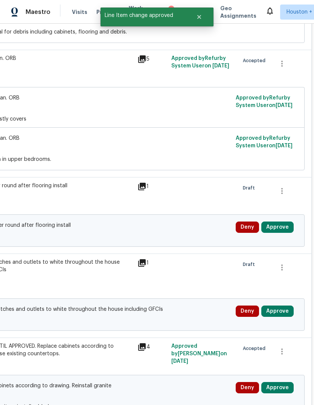
scroll to position [355, 112]
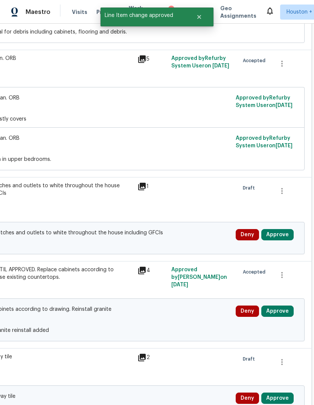
click at [281, 238] on button "Approve" at bounding box center [278, 234] width 32 height 11
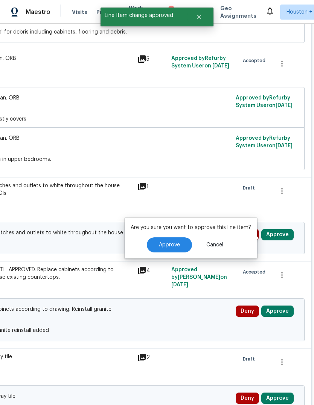
click at [188, 247] on button "Approve" at bounding box center [169, 244] width 45 height 15
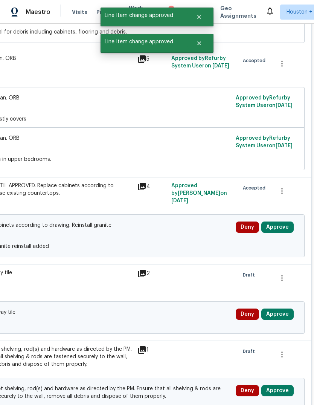
click at [285, 233] on button "Approve" at bounding box center [278, 227] width 32 height 11
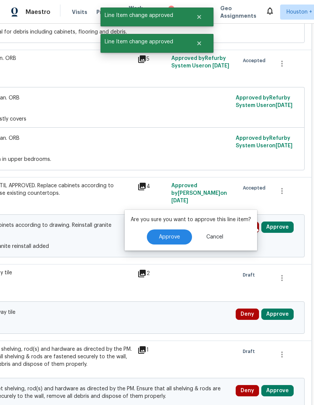
click at [176, 240] on span "Approve" at bounding box center [169, 237] width 21 height 6
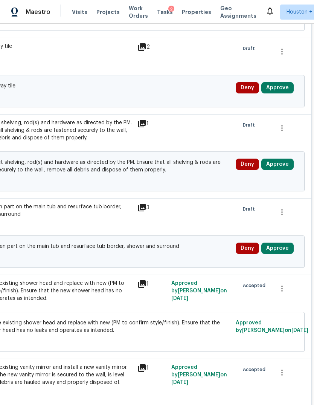
scroll to position [495, 112]
click at [278, 254] on button "Approve" at bounding box center [278, 248] width 32 height 11
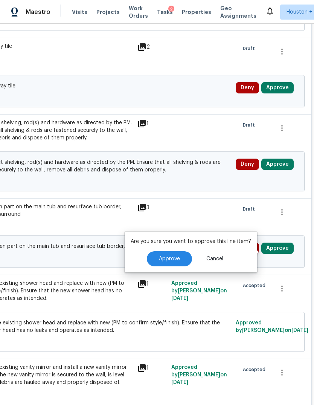
click at [179, 260] on button "Approve" at bounding box center [169, 258] width 45 height 15
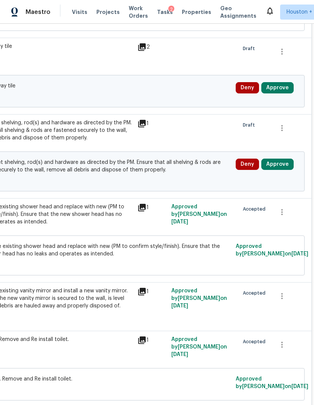
click at [282, 166] on button "Approve" at bounding box center [278, 164] width 32 height 11
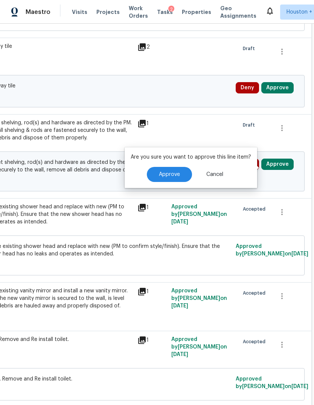
click at [170, 176] on span "Approve" at bounding box center [169, 175] width 21 height 6
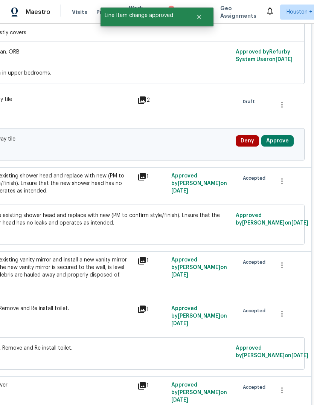
scroll to position [442, 112]
click at [281, 146] on button "Approve" at bounding box center [278, 140] width 32 height 11
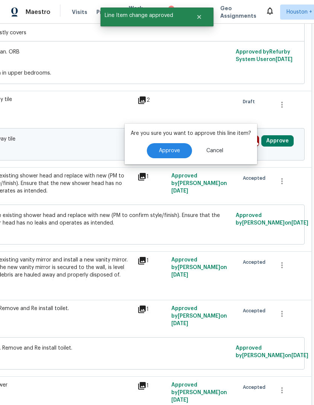
click at [168, 153] on span "Approve" at bounding box center [169, 151] width 21 height 6
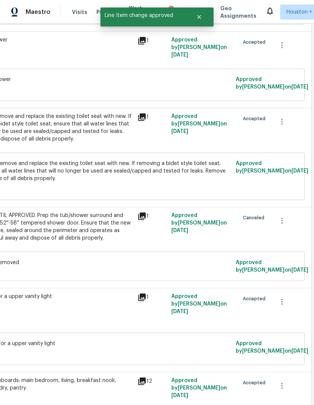
scroll to position [776, 112]
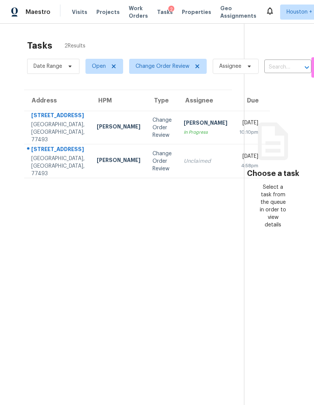
click at [190, 178] on td "Unclaimed" at bounding box center [206, 161] width 56 height 34
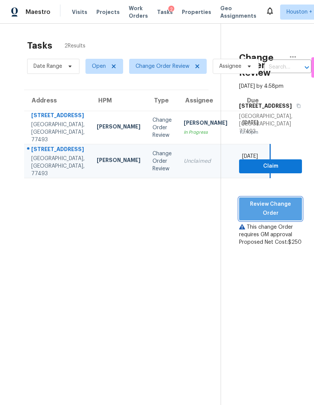
click at [288, 210] on span "Review Change Order" at bounding box center [270, 209] width 51 height 18
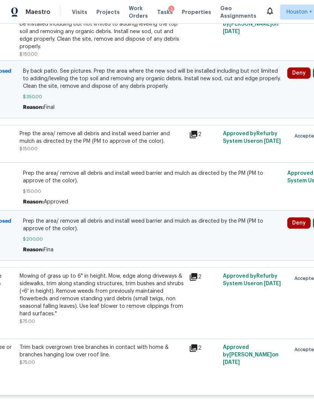
scroll to position [517, 60]
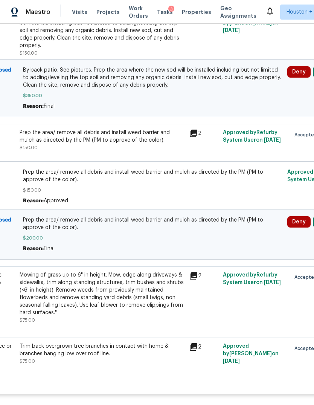
click at [129, 182] on span "Prep the area/ remove all debris and install weed barrier and mulch as directed…" at bounding box center [153, 175] width 260 height 15
click at [103, 135] on div "Prep the area/ remove all debris and install weed barrier and mulch as directed…" at bounding box center [102, 136] width 165 height 15
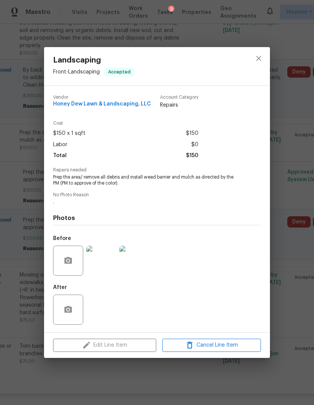
click at [299, 266] on div "Landscaping Front - Landscaping Accepted Vendor Honey Dew Lawn & Landscaping, L…" at bounding box center [157, 202] width 314 height 405
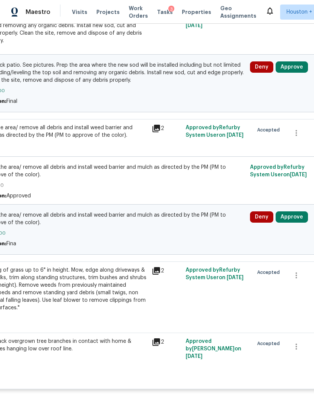
scroll to position [522, 97]
click at [297, 222] on button "Approve" at bounding box center [292, 216] width 32 height 11
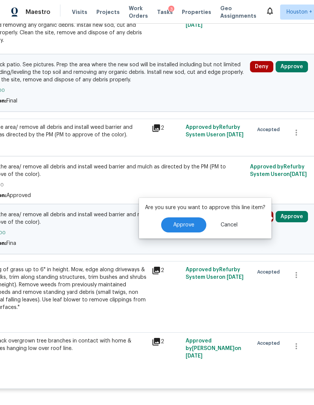
click at [183, 226] on span "Approve" at bounding box center [183, 225] width 21 height 6
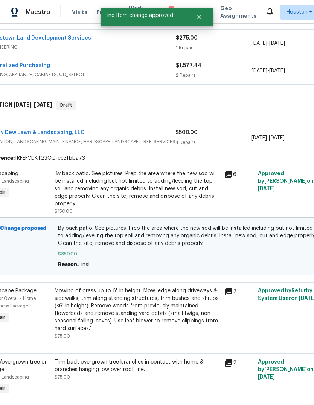
scroll to position [363, 26]
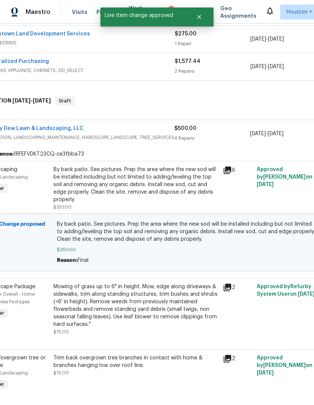
click at [135, 187] on div "By back patio. See pictures. Prep the area where the new sod will be installed …" at bounding box center [136, 185] width 165 height 38
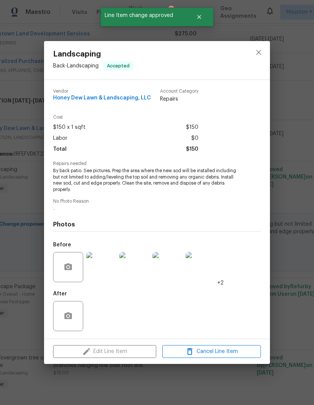
click at [98, 276] on img at bounding box center [101, 267] width 30 height 30
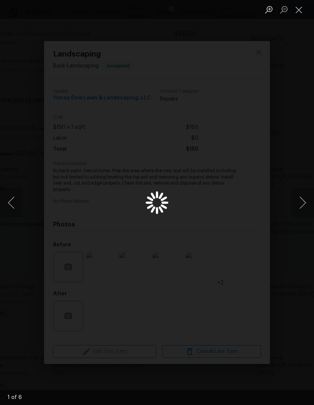
click at [297, 198] on button "Next image" at bounding box center [303, 203] width 23 height 30
click at [300, 202] on button "Next image" at bounding box center [303, 203] width 23 height 30
click at [298, 15] on button "Close lightbox" at bounding box center [299, 9] width 15 height 13
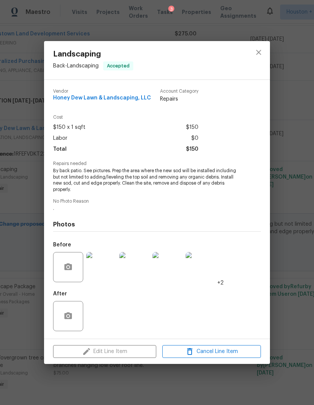
click at [282, 256] on div "Landscaping Back - Landscaping Accepted Vendor Honey Dew Lawn & Landscaping, LL…" at bounding box center [157, 202] width 314 height 405
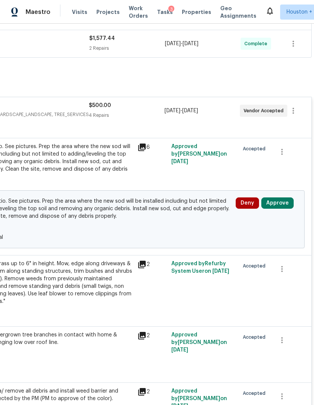
scroll to position [386, 112]
click at [280, 205] on button "Approve" at bounding box center [278, 203] width 32 height 11
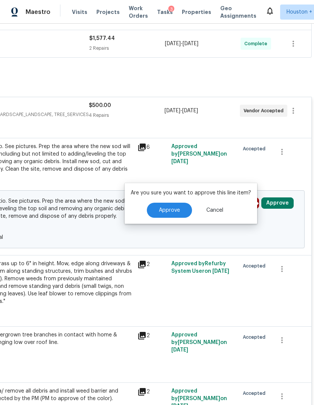
click at [177, 213] on span "Approve" at bounding box center [169, 211] width 21 height 6
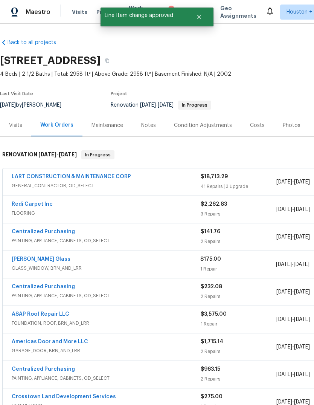
scroll to position [0, 0]
click at [202, 20] on button "Close" at bounding box center [199, 16] width 25 height 15
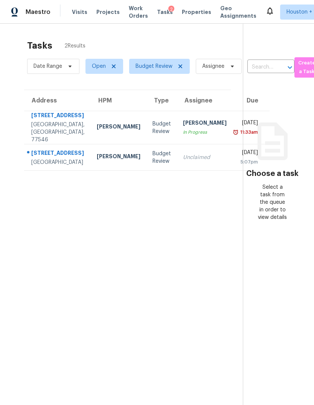
click at [147, 163] on td "Budget Review" at bounding box center [162, 157] width 31 height 26
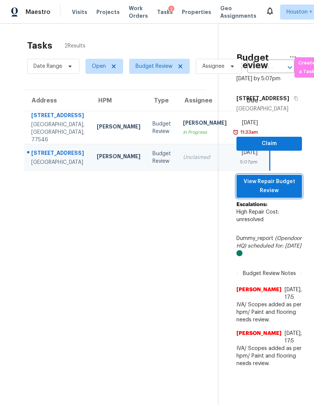
click at [282, 196] on span "View Repair Budget Review" at bounding box center [270, 186] width 54 height 18
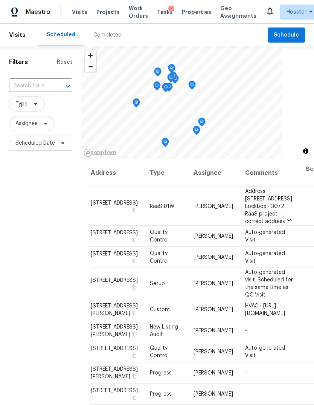
click at [105, 30] on div "Completed" at bounding box center [107, 35] width 46 height 23
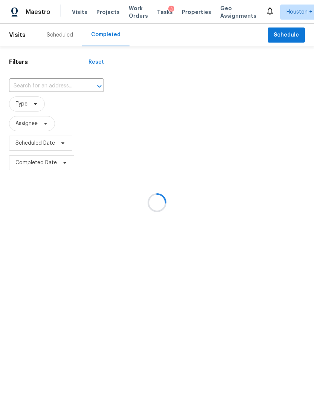
click at [44, 81] on input "text" at bounding box center [46, 86] width 74 height 12
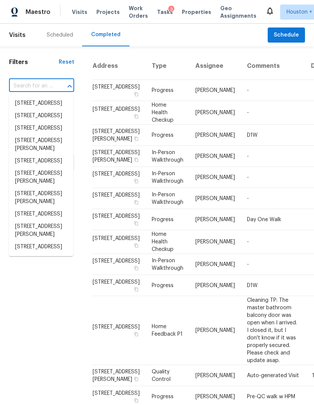
click at [30, 89] on input "text" at bounding box center [31, 86] width 44 height 12
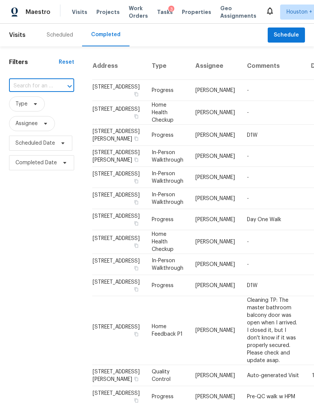
paste input "[STREET_ADDRESS]"
type input "[STREET_ADDRESS]"
click at [20, 106] on li "[STREET_ADDRESS]" at bounding box center [41, 103] width 64 height 12
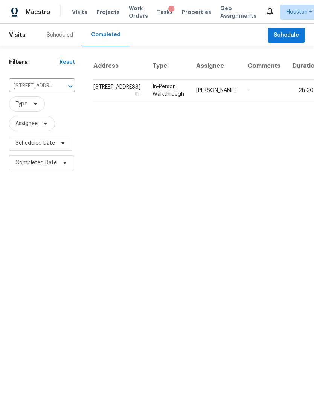
click at [243, 101] on td "-" at bounding box center [264, 90] width 45 height 21
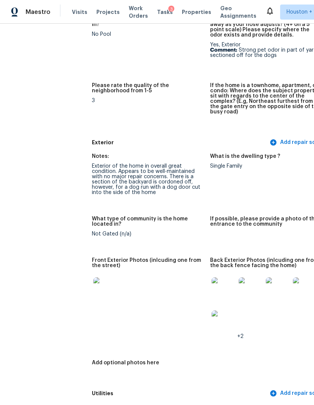
scroll to position [253, 0]
click at [93, 277] on img at bounding box center [105, 289] width 24 height 24
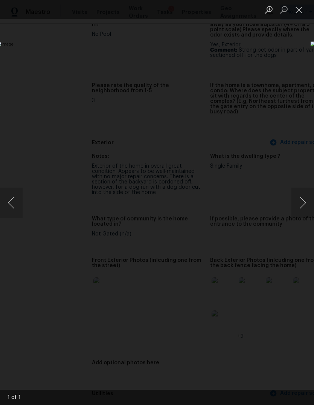
click at [260, 354] on div "Lightbox" at bounding box center [157, 202] width 314 height 405
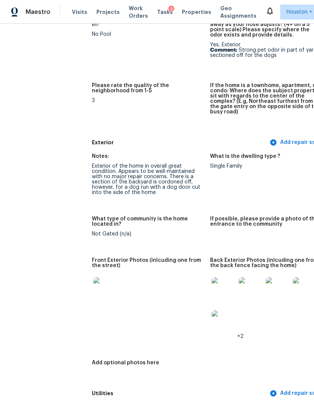
click at [212, 277] on img at bounding box center [224, 289] width 24 height 24
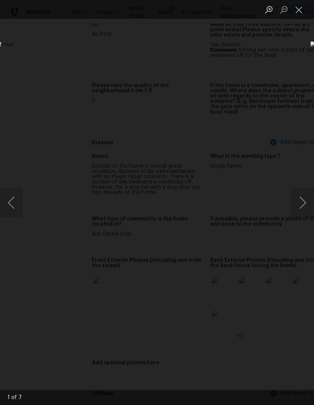
click at [197, 256] on img "Lightbox" at bounding box center [122, 202] width 250 height 322
click at [303, 194] on button "Next image" at bounding box center [303, 203] width 23 height 30
click at [304, 200] on button "Next image" at bounding box center [303, 203] width 23 height 30
click at [307, 191] on button "Next image" at bounding box center [303, 203] width 23 height 30
click at [302, 192] on button "Next image" at bounding box center [303, 203] width 23 height 30
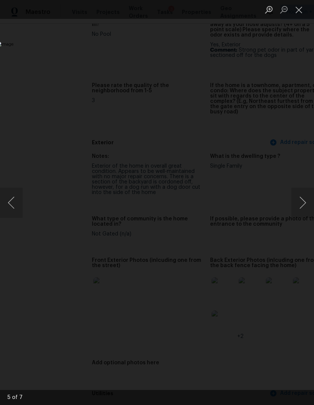
click at [300, 195] on button "Next image" at bounding box center [303, 203] width 23 height 30
click at [303, 10] on button "Close lightbox" at bounding box center [299, 9] width 15 height 13
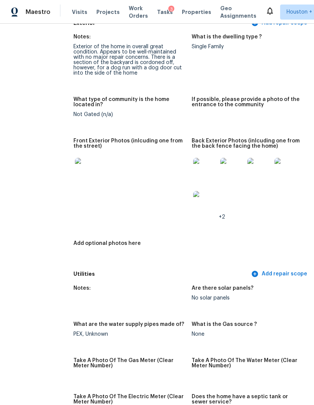
scroll to position [339, 11]
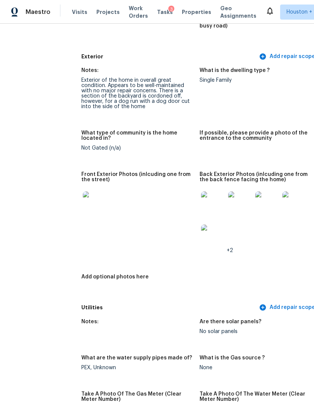
click at [201, 191] on img at bounding box center [213, 203] width 24 height 24
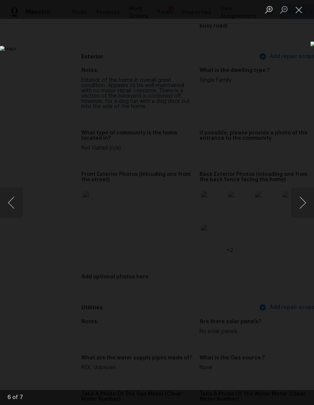
click at [300, 203] on button "Next image" at bounding box center [303, 203] width 23 height 30
click at [301, 202] on button "Next image" at bounding box center [303, 203] width 23 height 30
click at [302, 202] on button "Next image" at bounding box center [303, 203] width 23 height 30
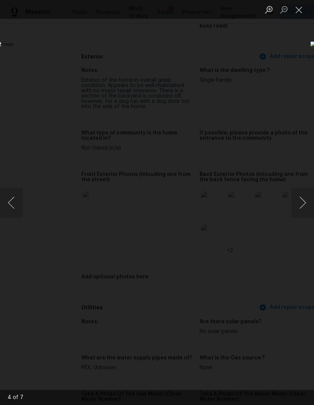
click at [299, 10] on button "Close lightbox" at bounding box center [299, 9] width 15 height 13
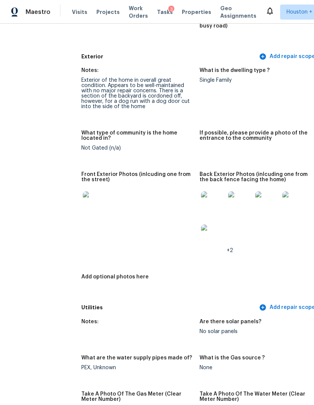
click at [228, 191] on img at bounding box center [240, 203] width 24 height 24
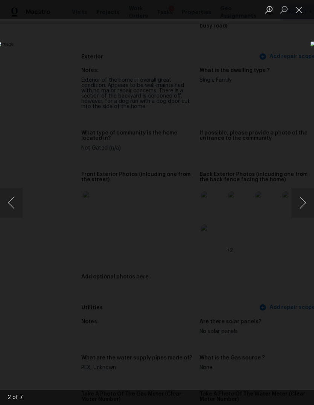
click at [302, 5] on button "Close lightbox" at bounding box center [299, 9] width 15 height 13
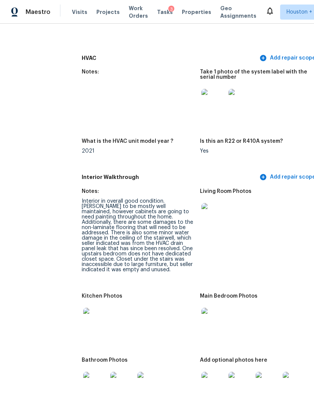
scroll to position [784, 8]
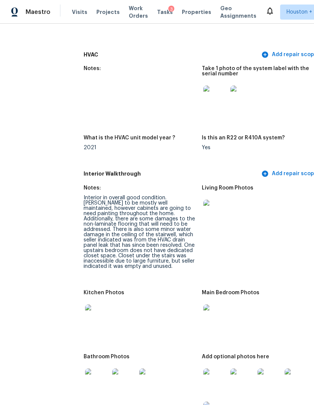
click at [204, 200] on img at bounding box center [216, 212] width 24 height 24
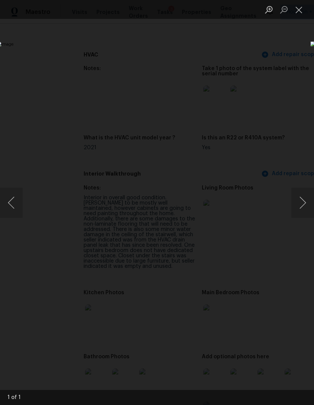
click at [258, 361] on div "Lightbox" at bounding box center [157, 202] width 314 height 405
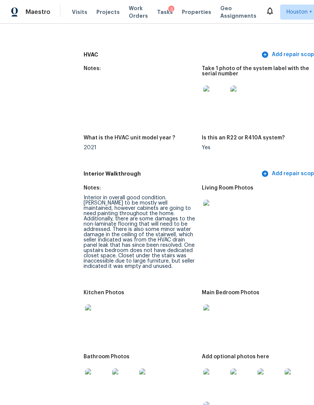
click at [85, 305] on img at bounding box center [97, 317] width 24 height 24
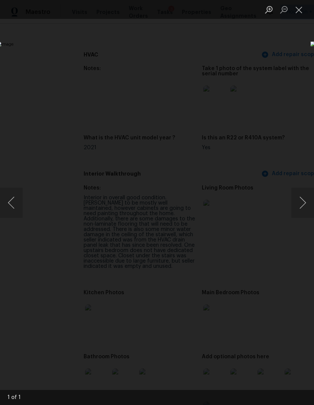
click at [285, 359] on div "Lightbox" at bounding box center [157, 202] width 314 height 405
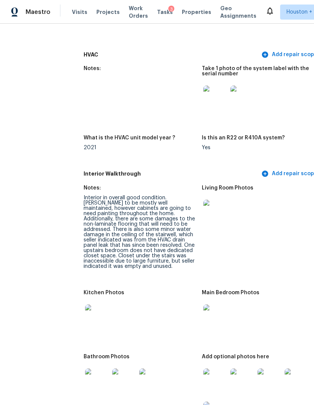
click at [204, 305] on img at bounding box center [216, 317] width 24 height 24
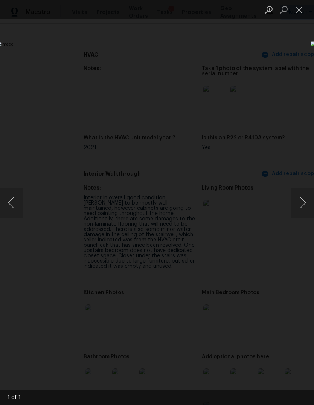
click at [303, 212] on button "Next image" at bounding box center [303, 203] width 23 height 30
click at [290, 356] on div "Lightbox" at bounding box center [157, 202] width 314 height 405
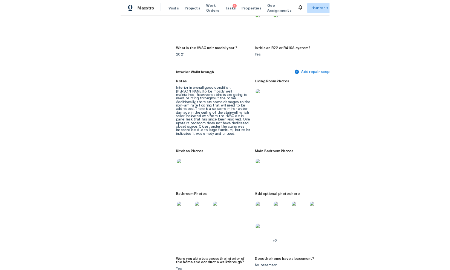
scroll to position [860, 6]
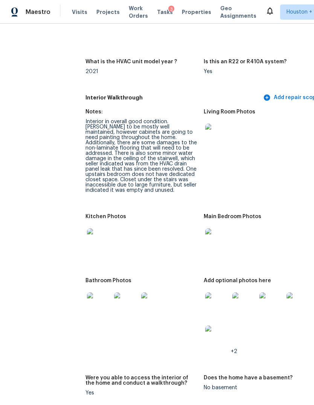
click at [205, 293] on img at bounding box center [217, 305] width 24 height 24
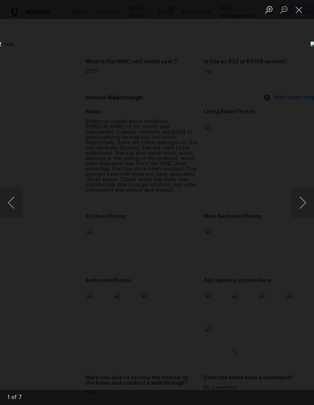
click at [303, 198] on button "Next image" at bounding box center [303, 203] width 23 height 30
click at [300, 200] on button "Next image" at bounding box center [303, 203] width 23 height 30
click at [299, 205] on button "Next image" at bounding box center [303, 203] width 23 height 30
click at [299, 206] on button "Next image" at bounding box center [303, 203] width 23 height 30
click at [299, 208] on button "Next image" at bounding box center [303, 203] width 23 height 30
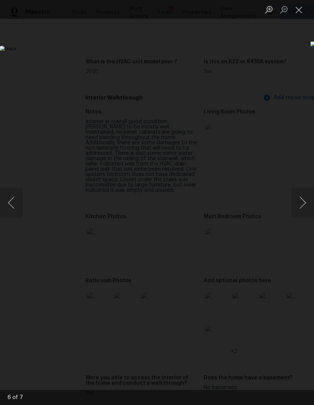
click at [300, 206] on button "Next image" at bounding box center [303, 203] width 23 height 30
click at [299, 211] on button "Next image" at bounding box center [303, 203] width 23 height 30
click at [301, 211] on button "Next image" at bounding box center [303, 203] width 23 height 30
click at [302, 211] on button "Next image" at bounding box center [303, 203] width 23 height 30
click at [305, 13] on button "Close lightbox" at bounding box center [299, 9] width 15 height 13
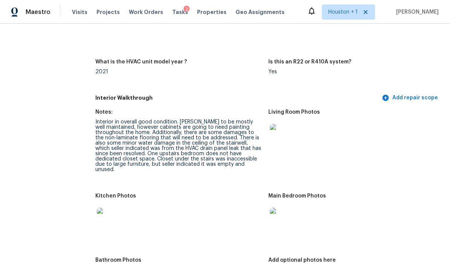
scroll to position [889, 0]
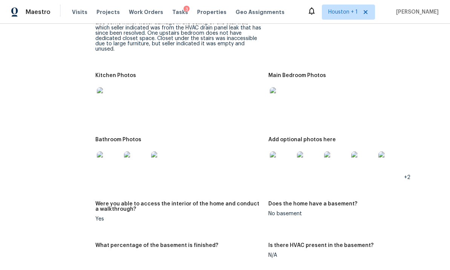
click at [105, 151] on img at bounding box center [109, 163] width 24 height 24
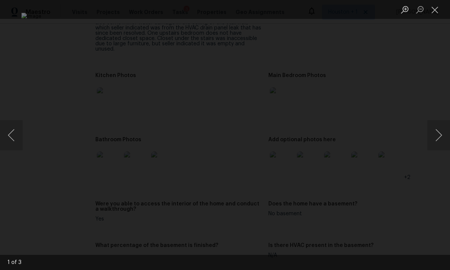
click at [314, 133] on button "Next image" at bounding box center [438, 135] width 23 height 30
click at [314, 115] on div "Lightbox" at bounding box center [225, 135] width 450 height 270
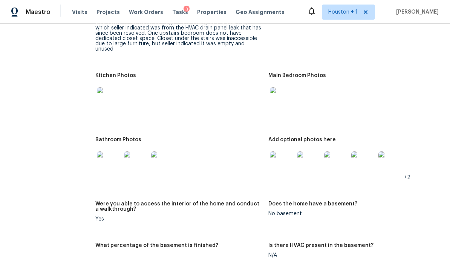
click at [283, 151] on img at bounding box center [282, 163] width 24 height 24
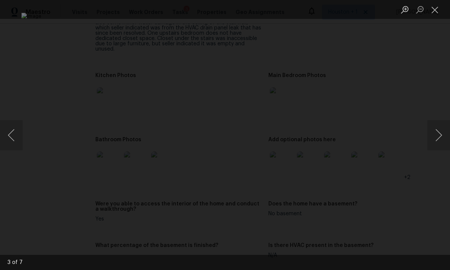
click at [314, 133] on button "Next image" at bounding box center [438, 135] width 23 height 30
click at [314, 132] on button "Next image" at bounding box center [438, 135] width 23 height 30
click at [314, 137] on button "Next image" at bounding box center [438, 135] width 23 height 30
click at [314, 139] on button "Next image" at bounding box center [438, 135] width 23 height 30
click at [314, 102] on div "Lightbox" at bounding box center [225, 135] width 450 height 270
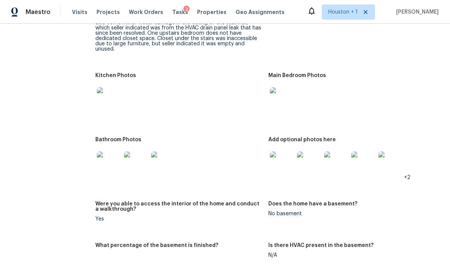
click at [105, 87] on img at bounding box center [109, 99] width 24 height 24
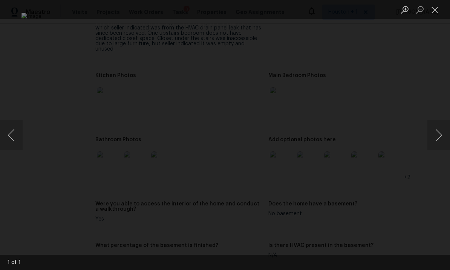
click at [314, 83] on div "Lightbox" at bounding box center [225, 135] width 450 height 270
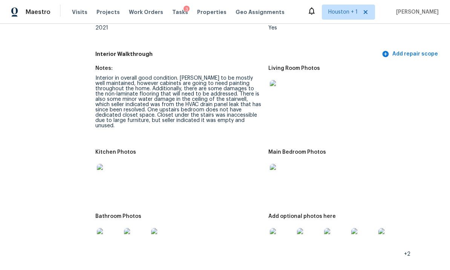
scroll to position [805, 0]
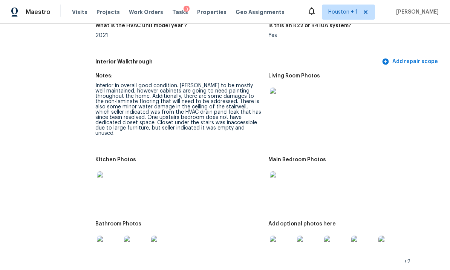
click at [281, 235] on img at bounding box center [282, 247] width 24 height 24
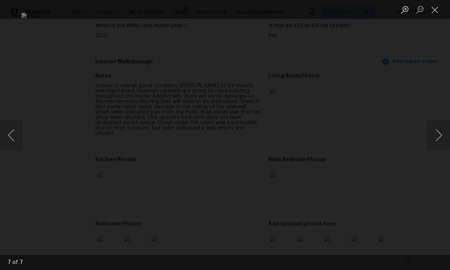
click at [314, 135] on button "Next image" at bounding box center [438, 135] width 23 height 30
click at [314, 127] on button "Next image" at bounding box center [438, 135] width 23 height 30
click at [314, 130] on button "Next image" at bounding box center [438, 135] width 23 height 30
click at [314, 124] on button "Next image" at bounding box center [438, 135] width 23 height 30
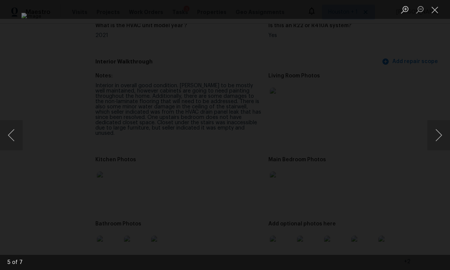
click at [314, 131] on button "Next image" at bounding box center [438, 135] width 23 height 30
click at [314, 133] on button "Next image" at bounding box center [438, 135] width 23 height 30
click at [314, 10] on button "Close lightbox" at bounding box center [434, 9] width 15 height 13
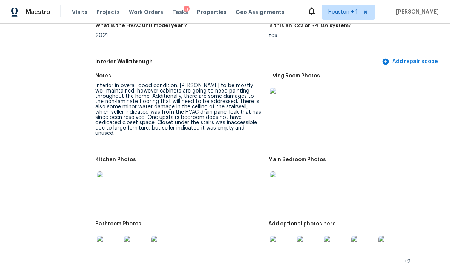
click at [288, 171] on img at bounding box center [282, 183] width 24 height 24
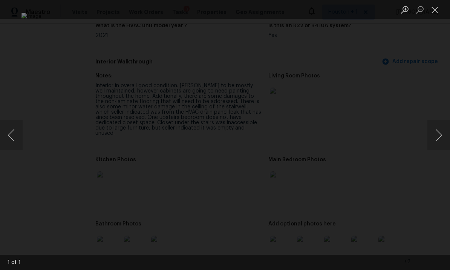
click at [314, 135] on button "Next image" at bounding box center [438, 135] width 23 height 30
click at [314, 144] on button "Next image" at bounding box center [438, 135] width 23 height 30
click at [314, 75] on div "Lightbox" at bounding box center [225, 135] width 450 height 270
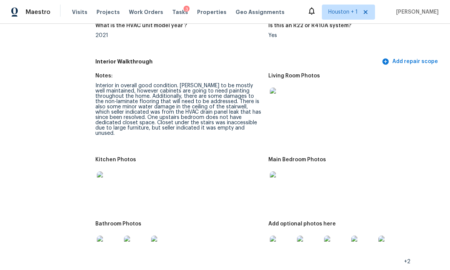
click at [109, 235] on img at bounding box center [109, 247] width 24 height 24
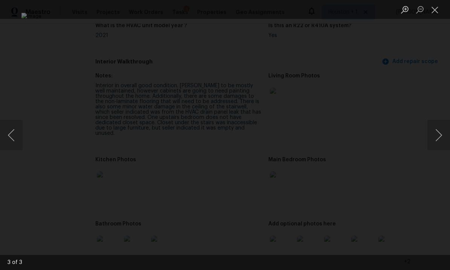
click at [314, 146] on button "Next image" at bounding box center [438, 135] width 23 height 30
click at [314, 144] on button "Next image" at bounding box center [438, 135] width 23 height 30
